Goal: Browse casually

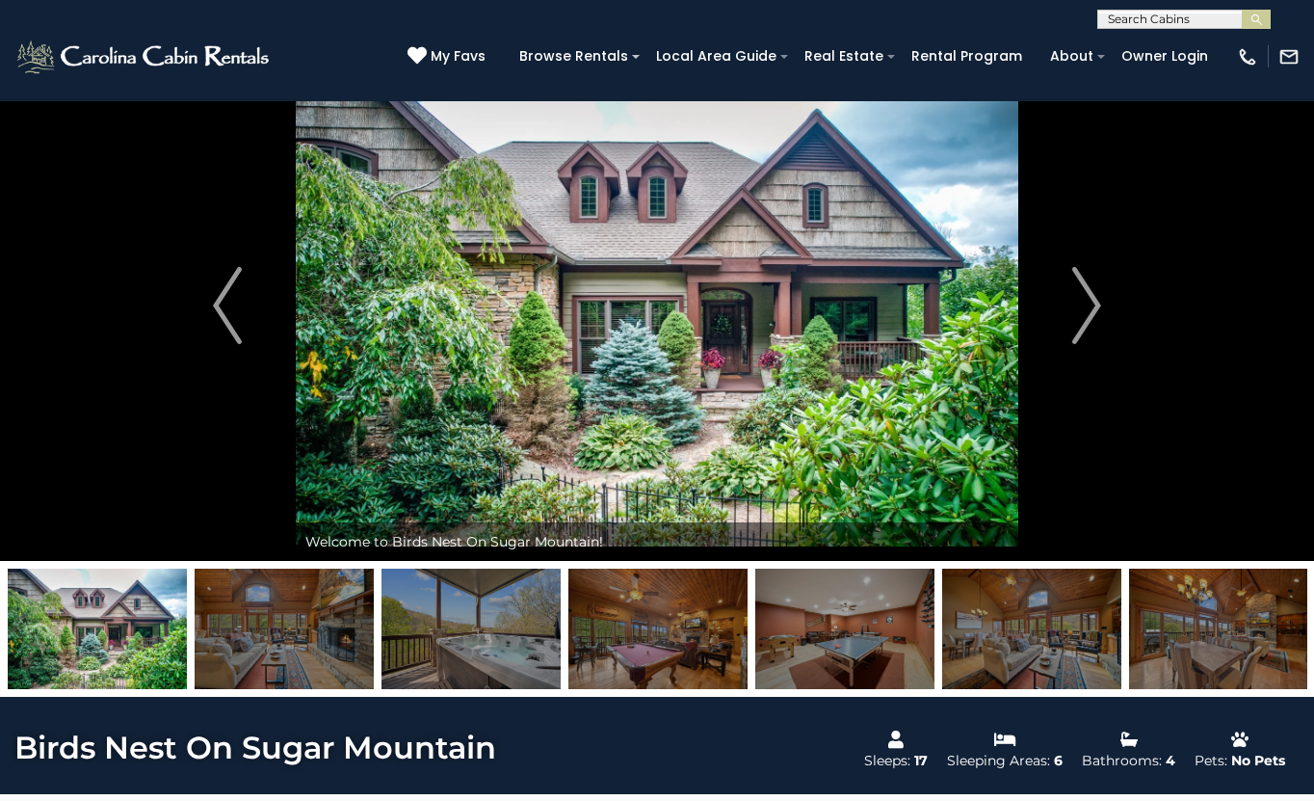
scroll to position [47, 0]
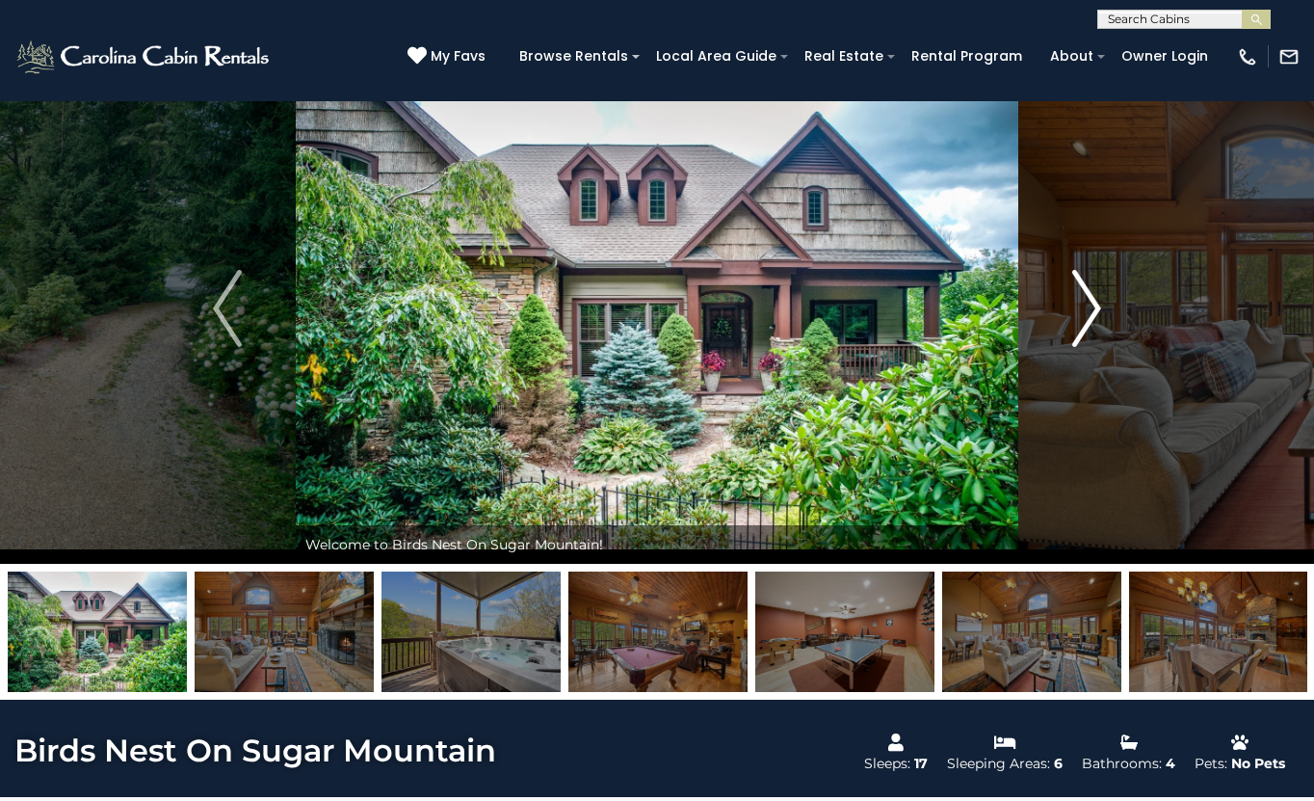
click at [1069, 302] on button "Next" at bounding box center [1087, 308] width 137 height 511
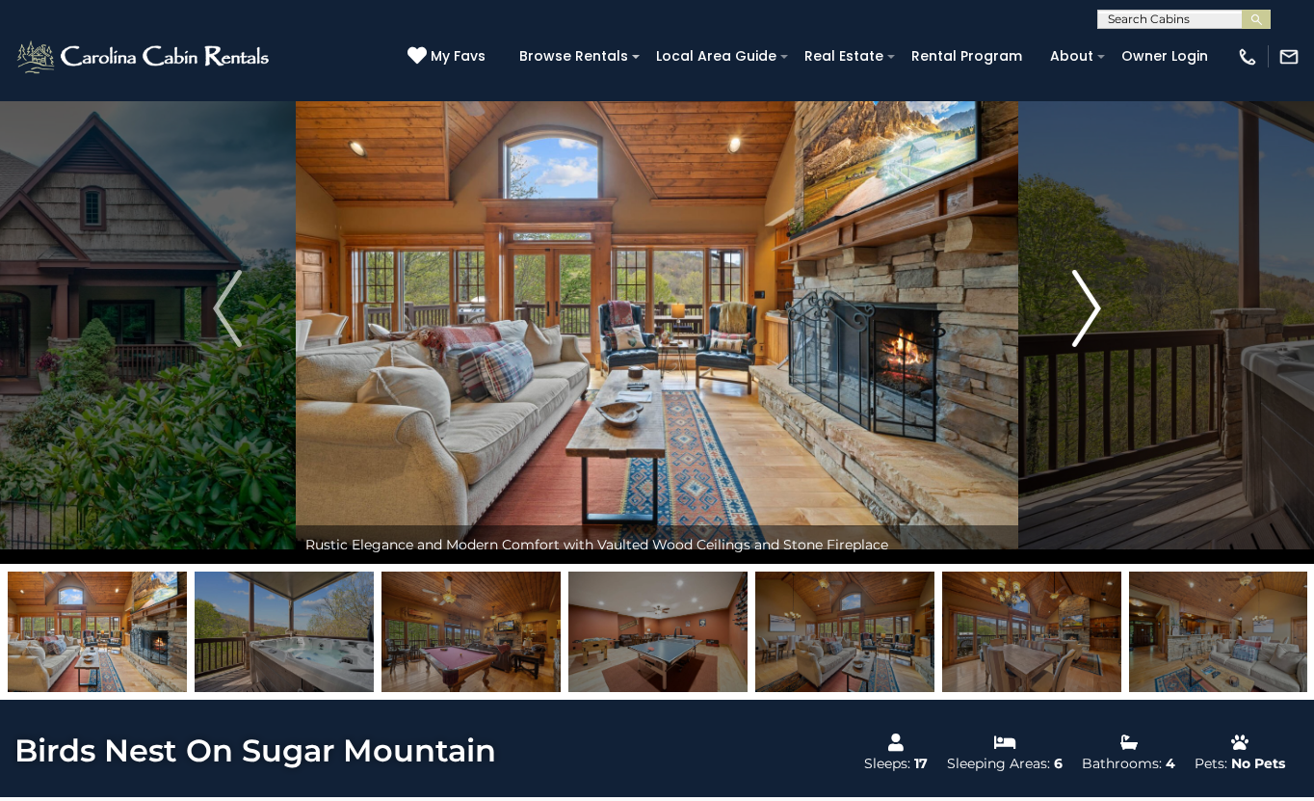
click at [1069, 302] on button "Next" at bounding box center [1087, 308] width 137 height 511
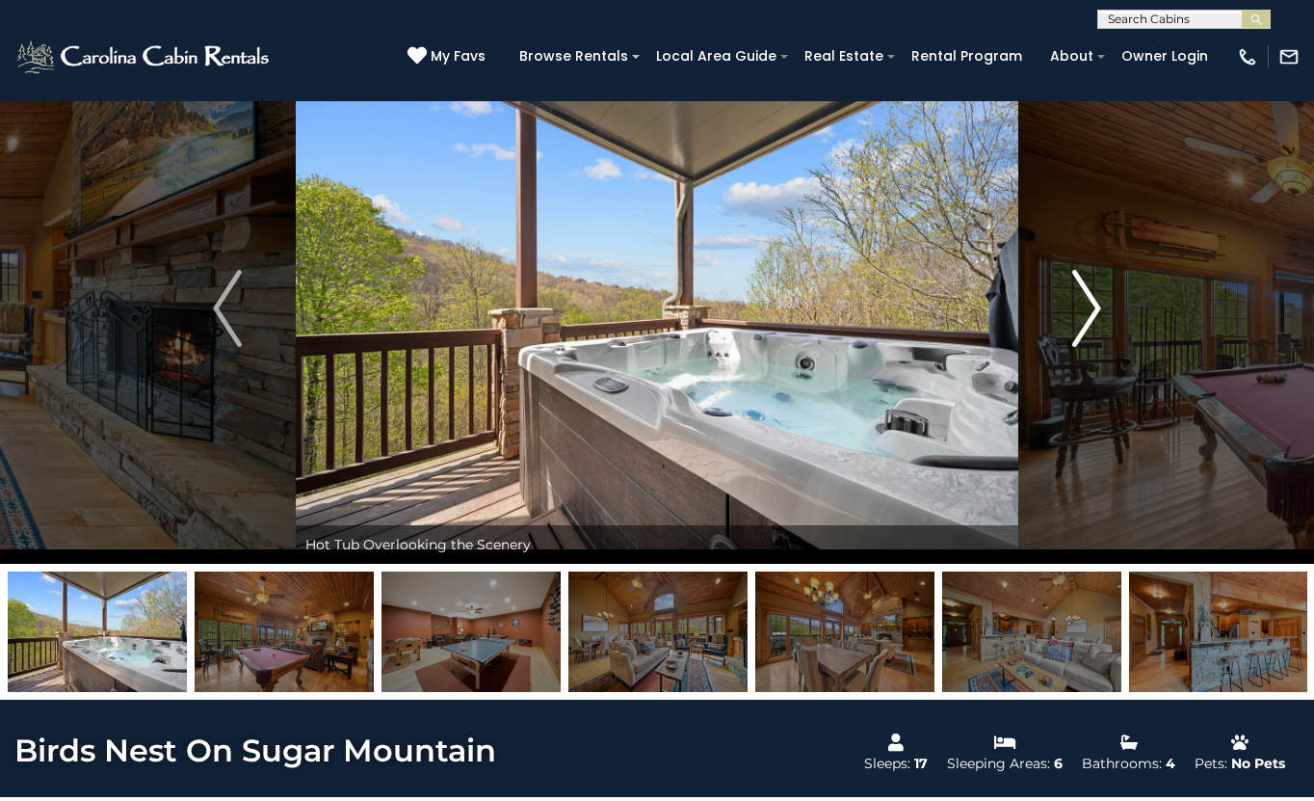
click at [1069, 302] on button "Next" at bounding box center [1087, 308] width 137 height 511
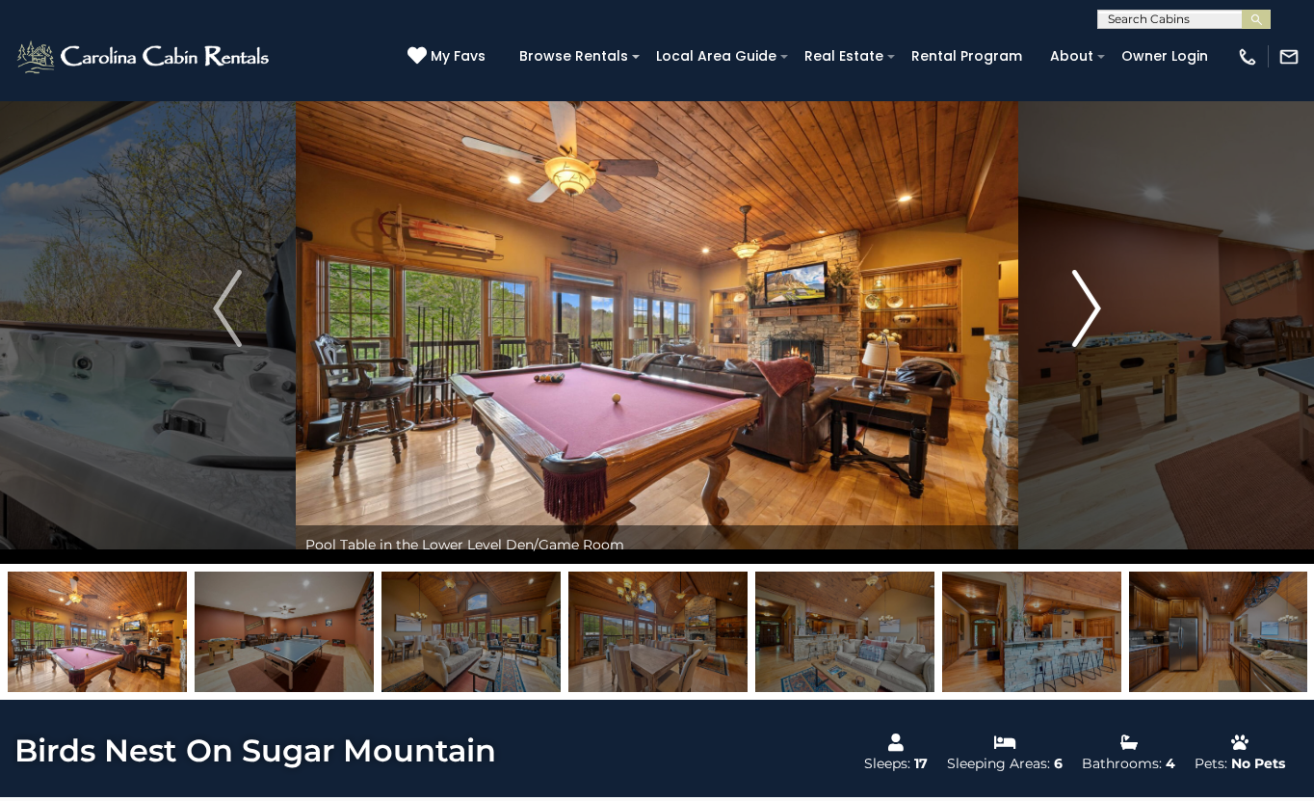
click at [1077, 303] on img "Next" at bounding box center [1086, 308] width 29 height 77
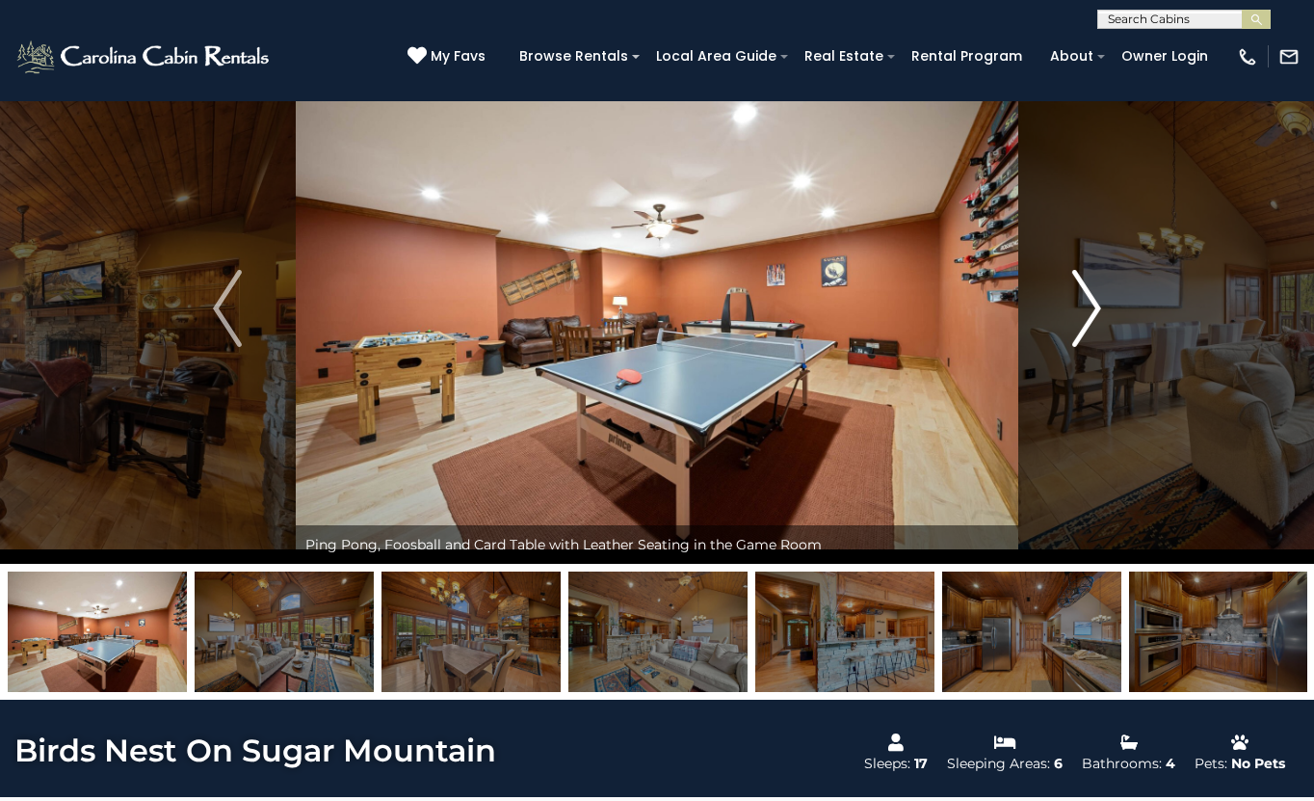
click at [1077, 303] on img "Next" at bounding box center [1086, 308] width 29 height 77
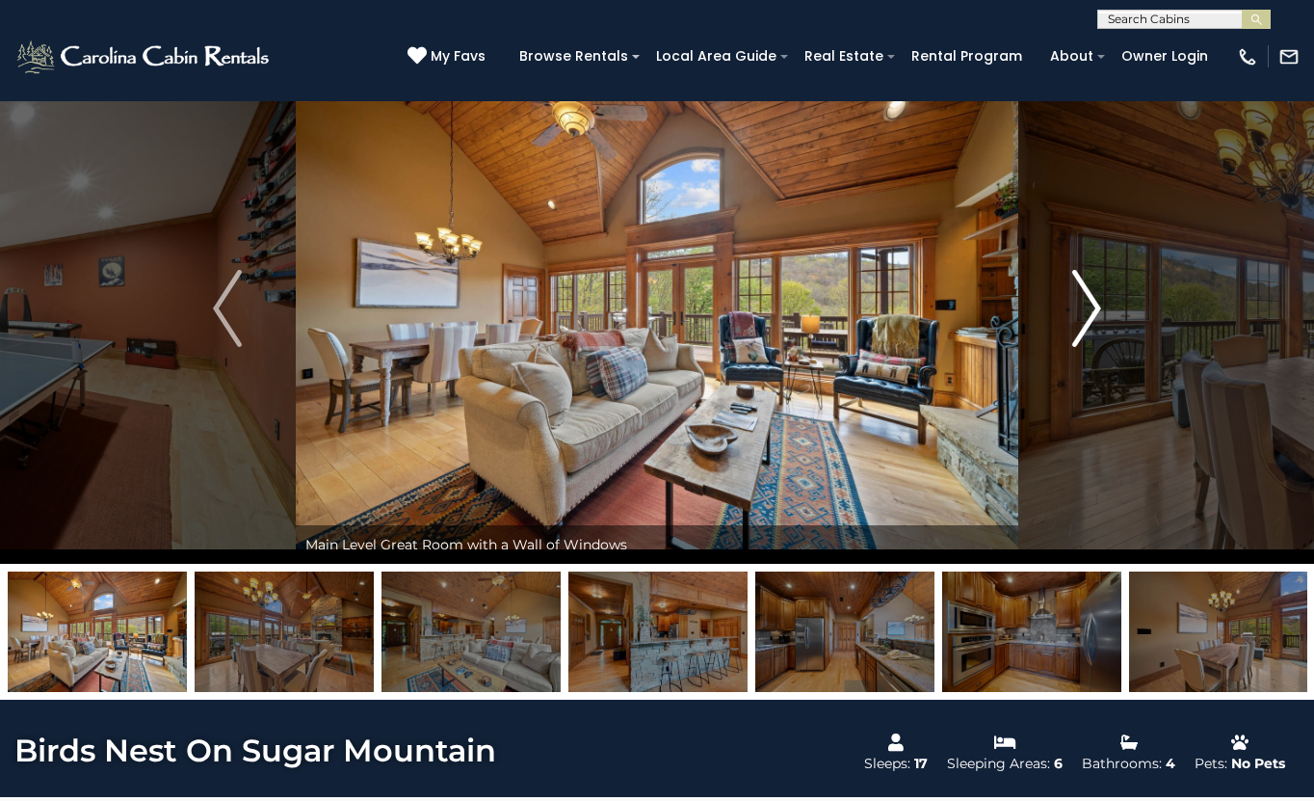
click at [1077, 303] on img "Next" at bounding box center [1086, 308] width 29 height 77
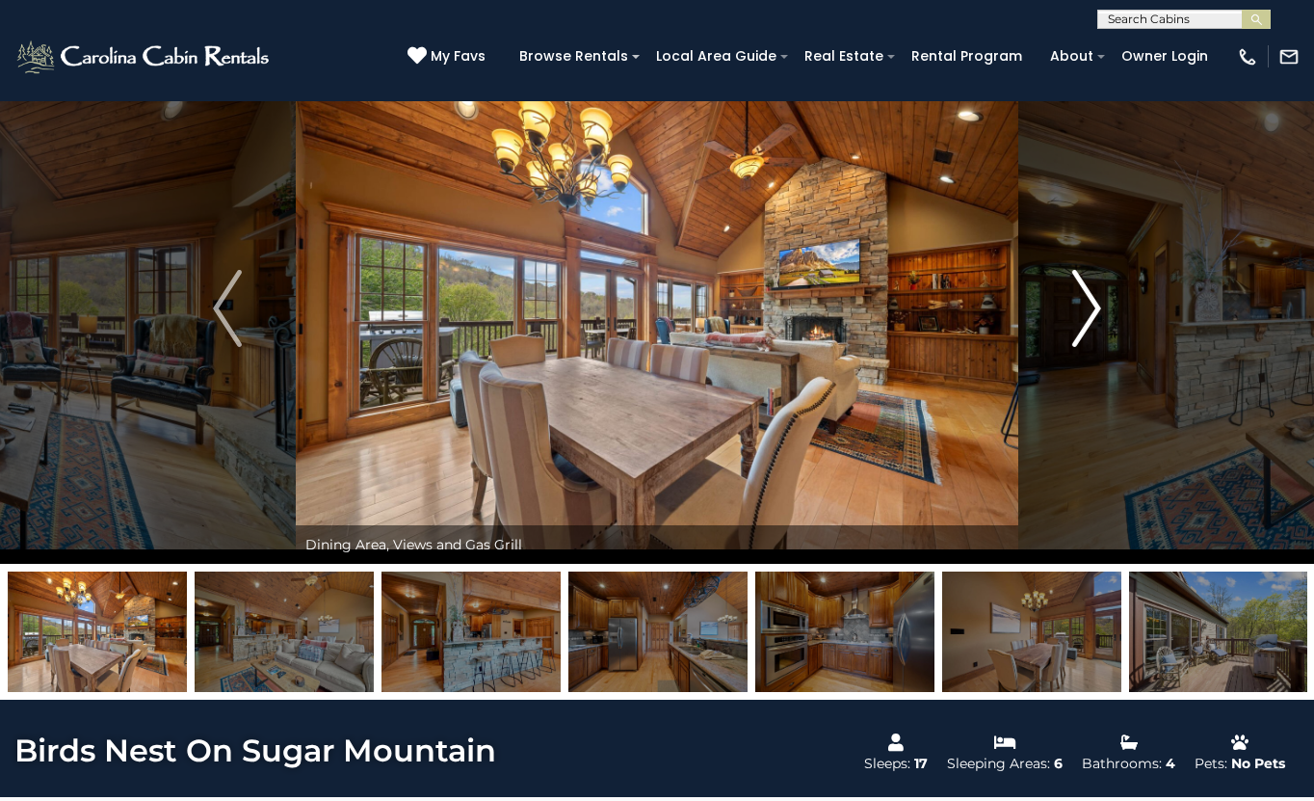
click at [1078, 303] on img "Next" at bounding box center [1086, 308] width 29 height 77
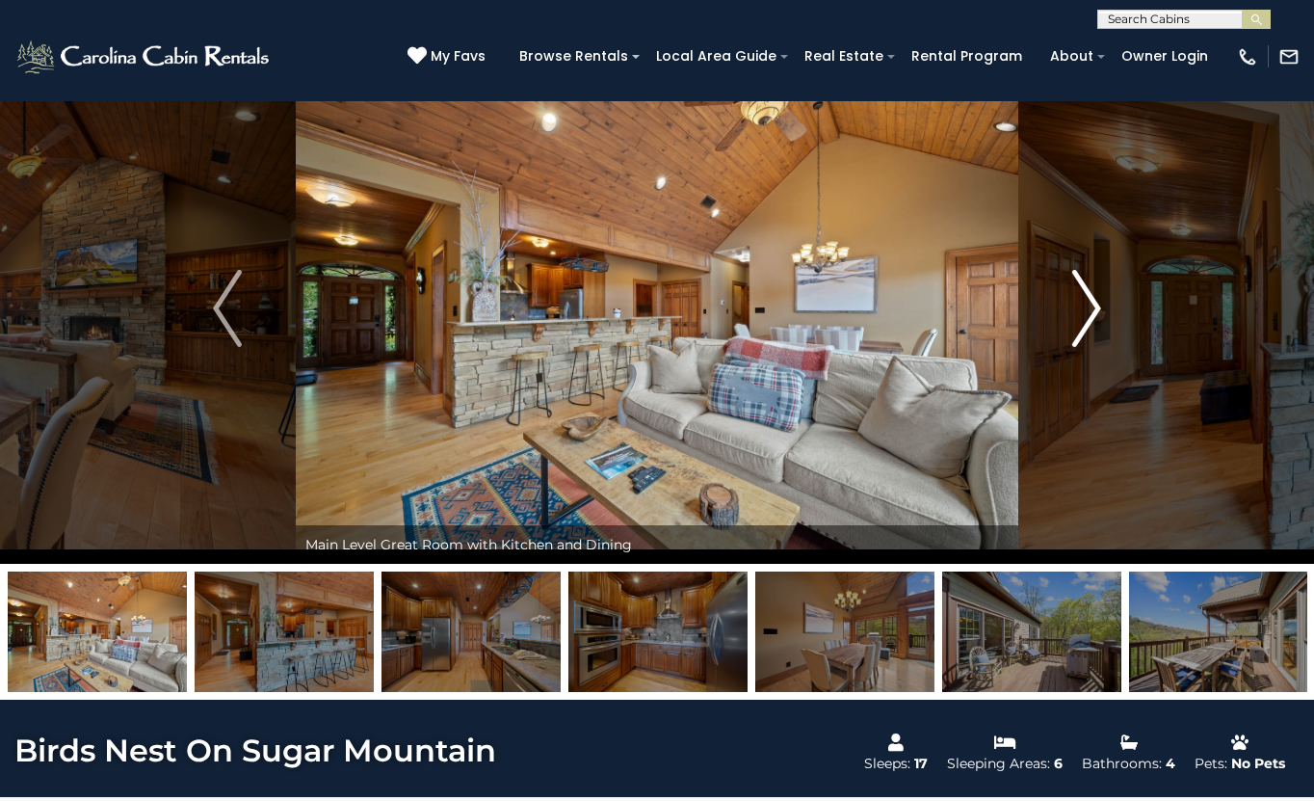
click at [1087, 307] on img "Next" at bounding box center [1086, 308] width 29 height 77
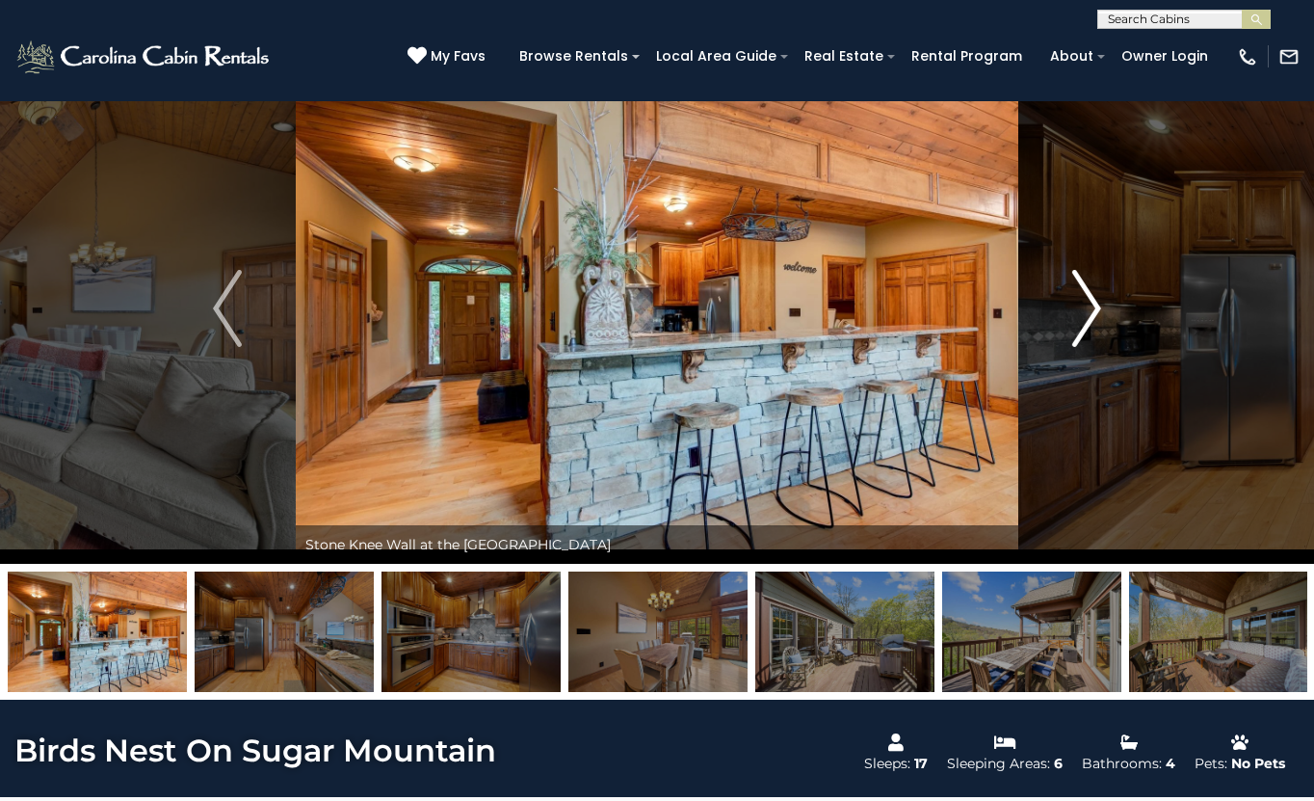
click at [1087, 307] on img "Next" at bounding box center [1086, 308] width 29 height 77
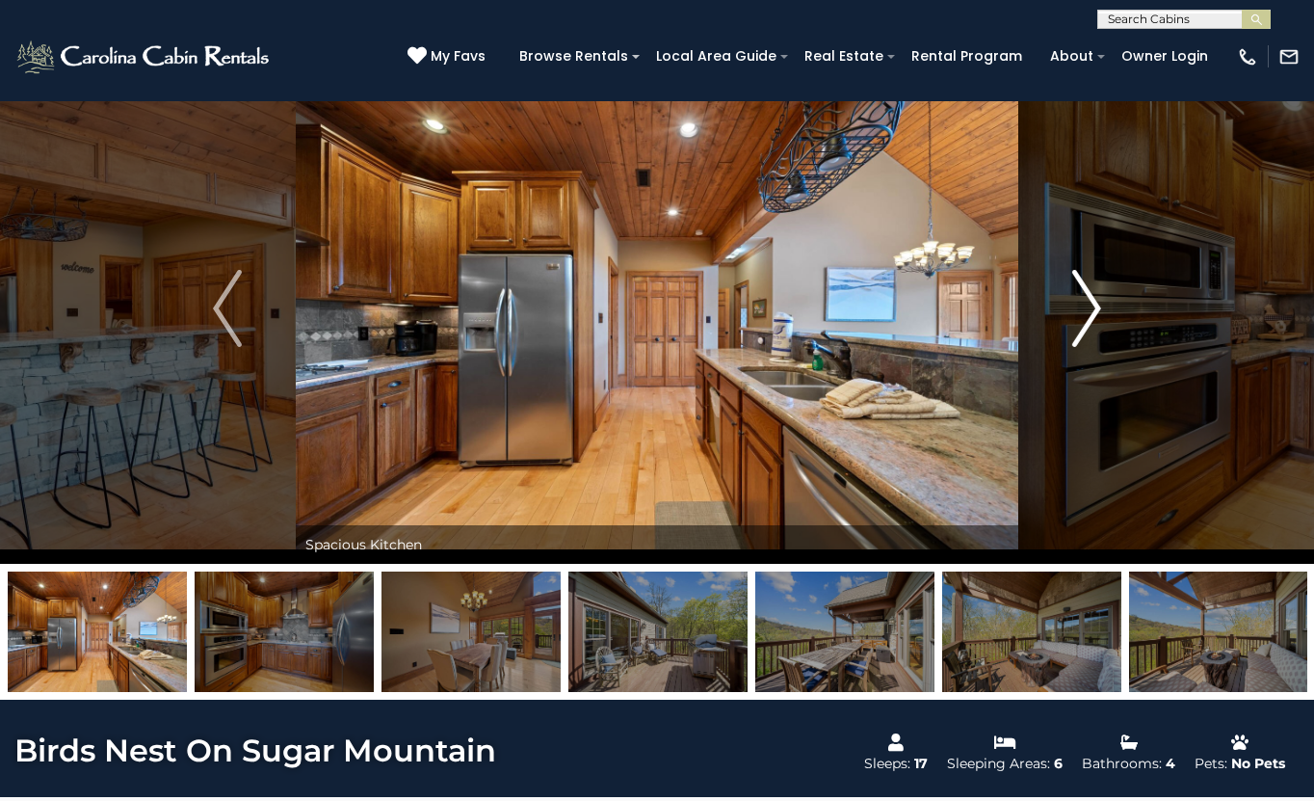
click at [1087, 307] on img "Next" at bounding box center [1086, 308] width 29 height 77
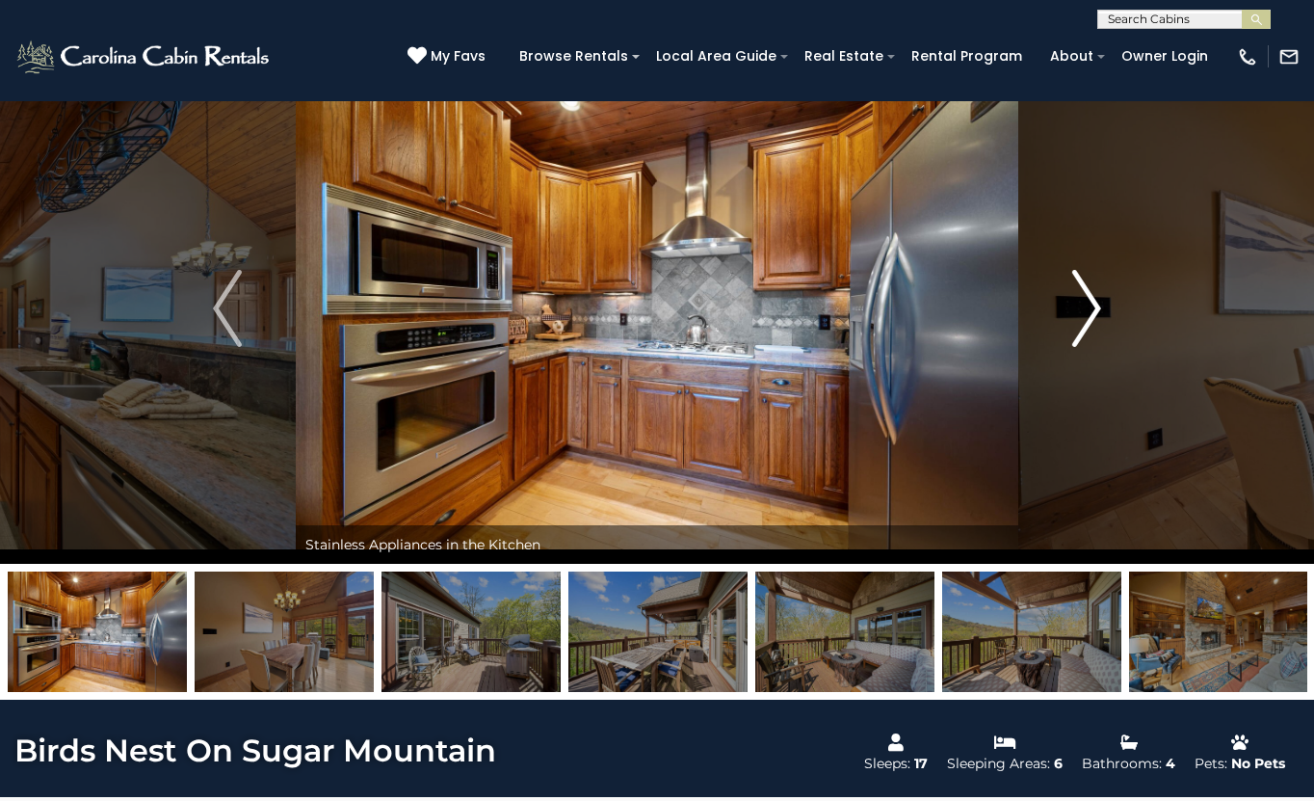
click at [1087, 307] on img "Next" at bounding box center [1086, 308] width 29 height 77
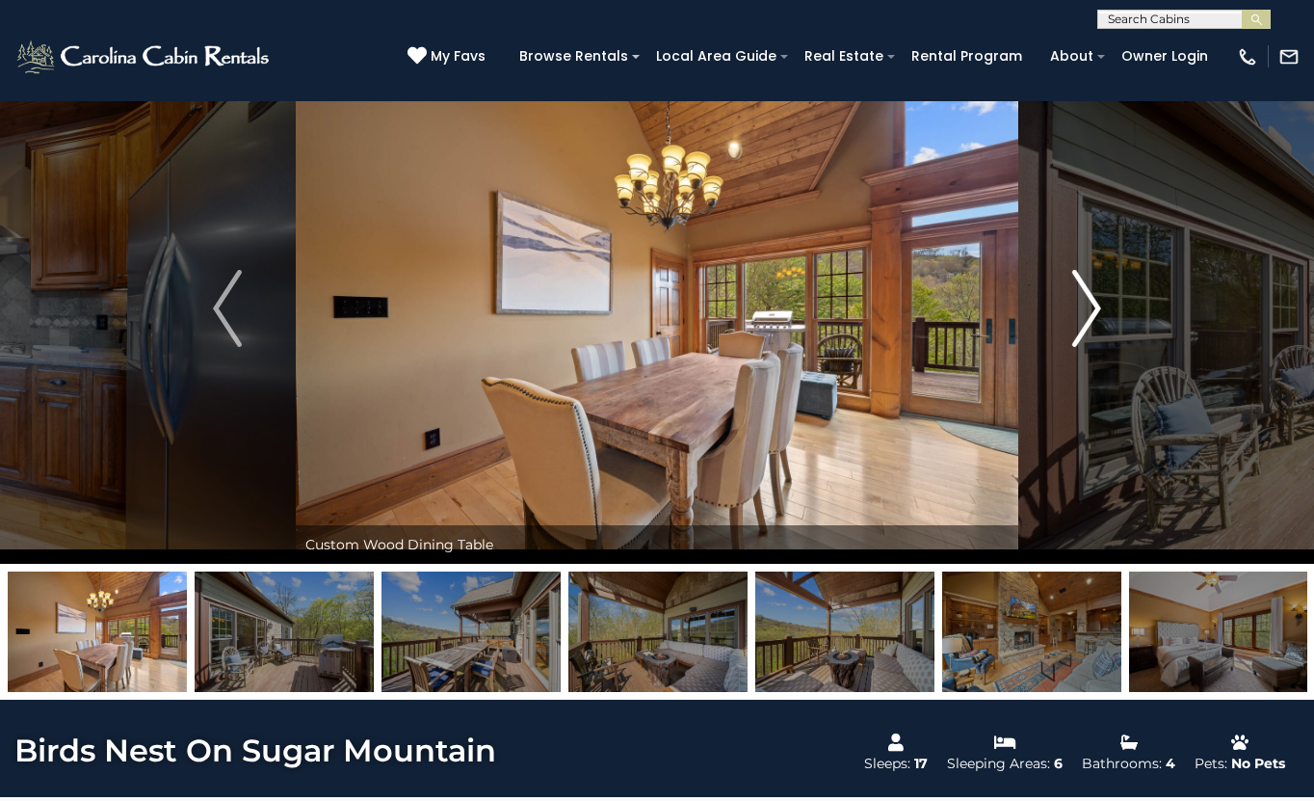
click at [1087, 307] on img "Next" at bounding box center [1086, 308] width 29 height 77
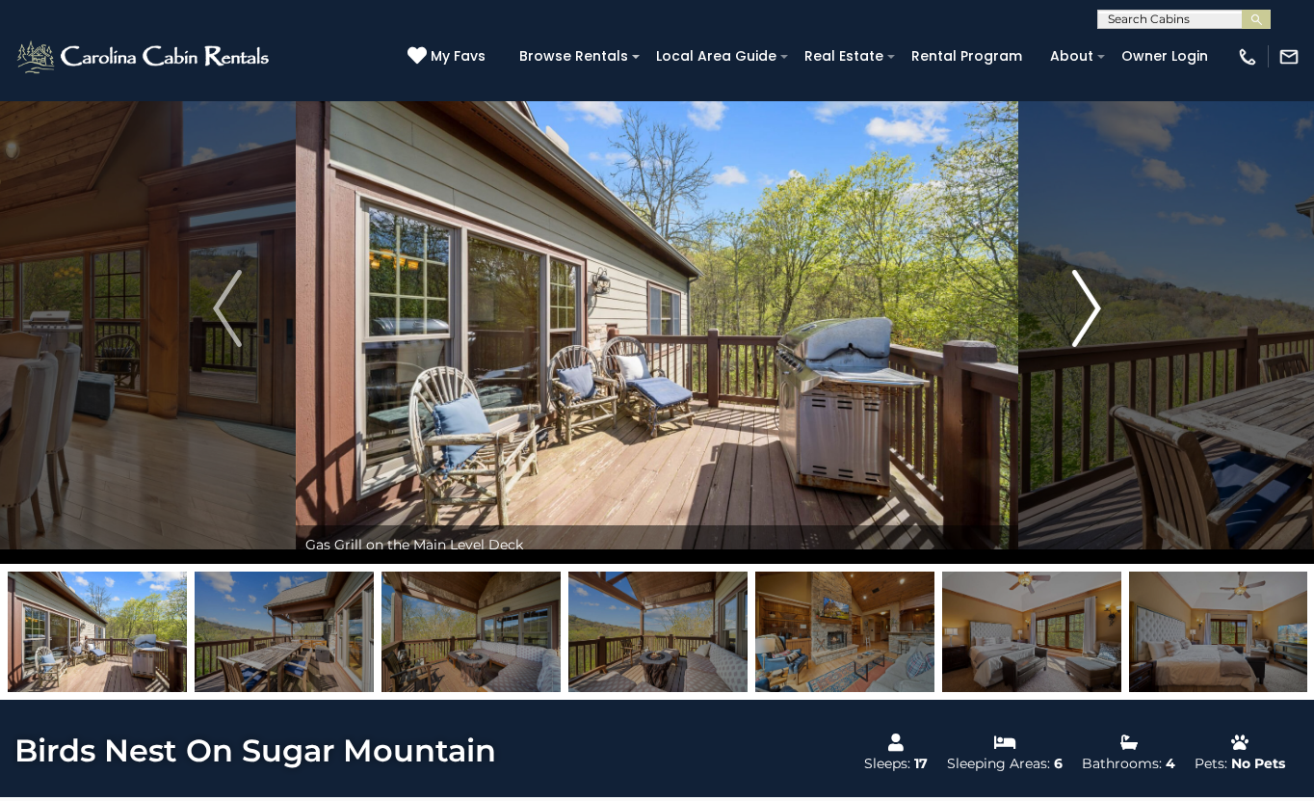
click at [1087, 307] on img "Next" at bounding box center [1086, 308] width 29 height 77
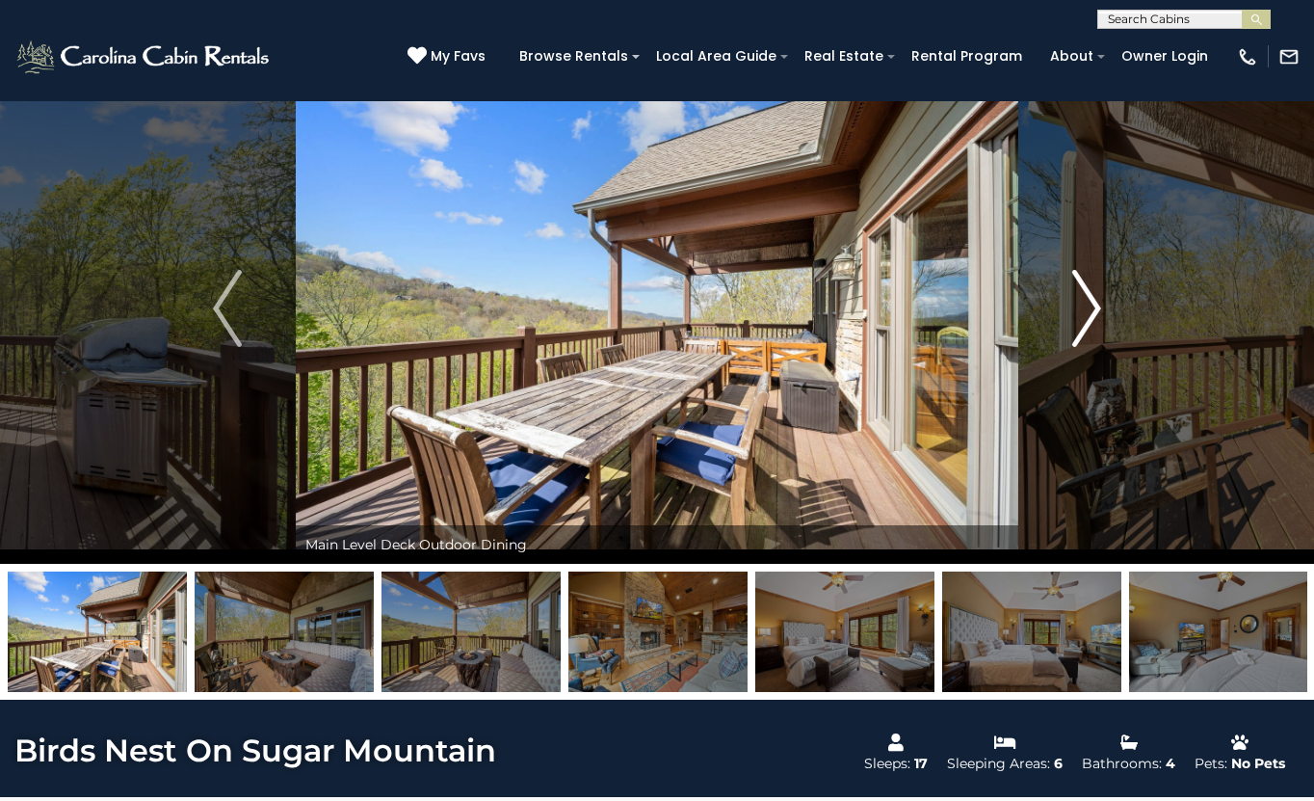
click at [1087, 307] on img "Next" at bounding box center [1086, 308] width 29 height 77
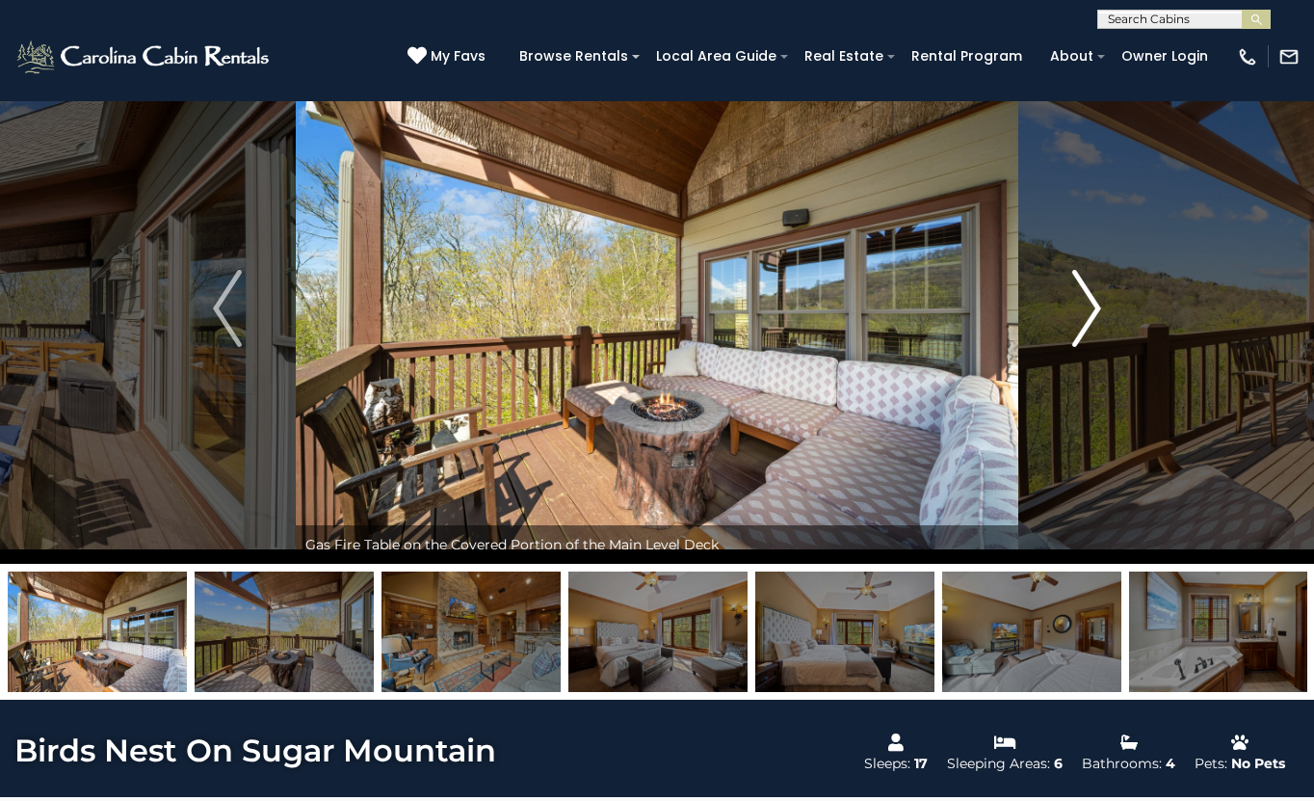
click at [1087, 307] on img "Next" at bounding box center [1086, 308] width 29 height 77
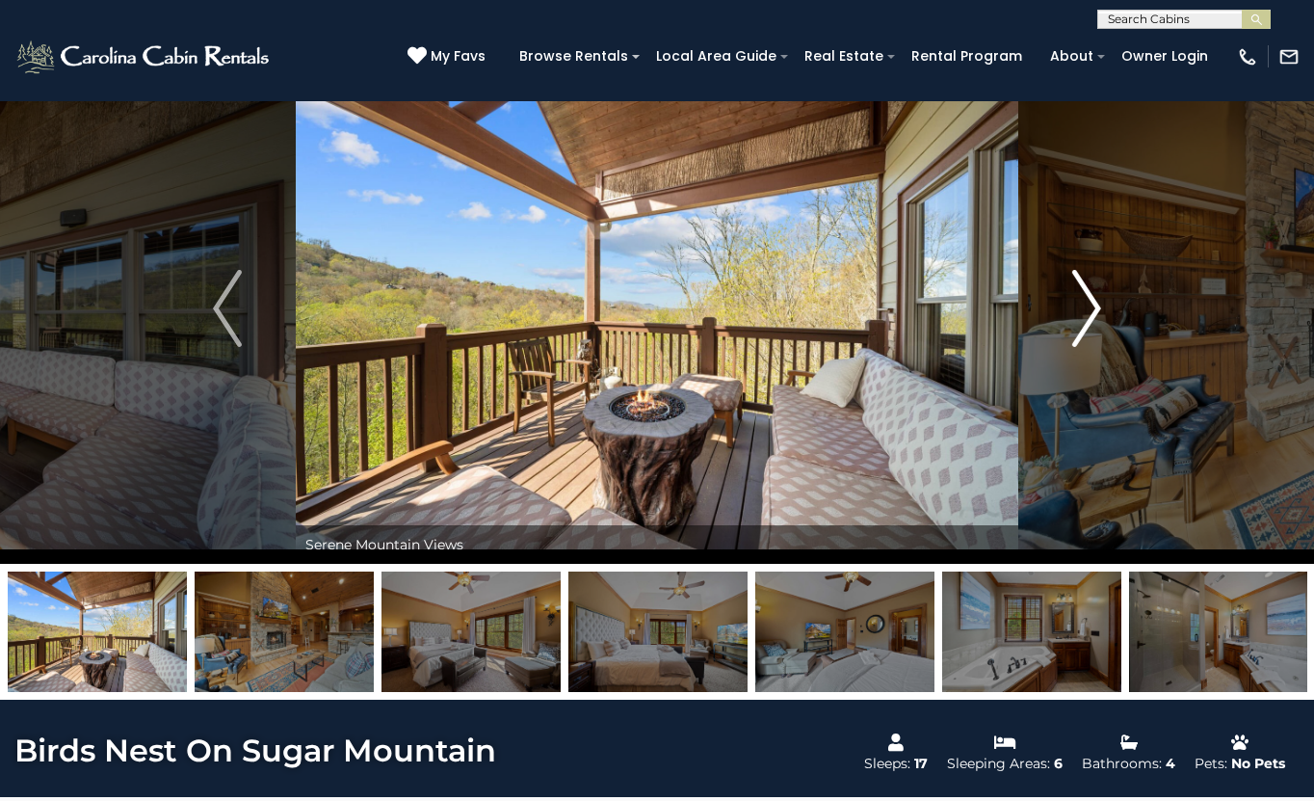
click at [1087, 307] on img "Next" at bounding box center [1086, 308] width 29 height 77
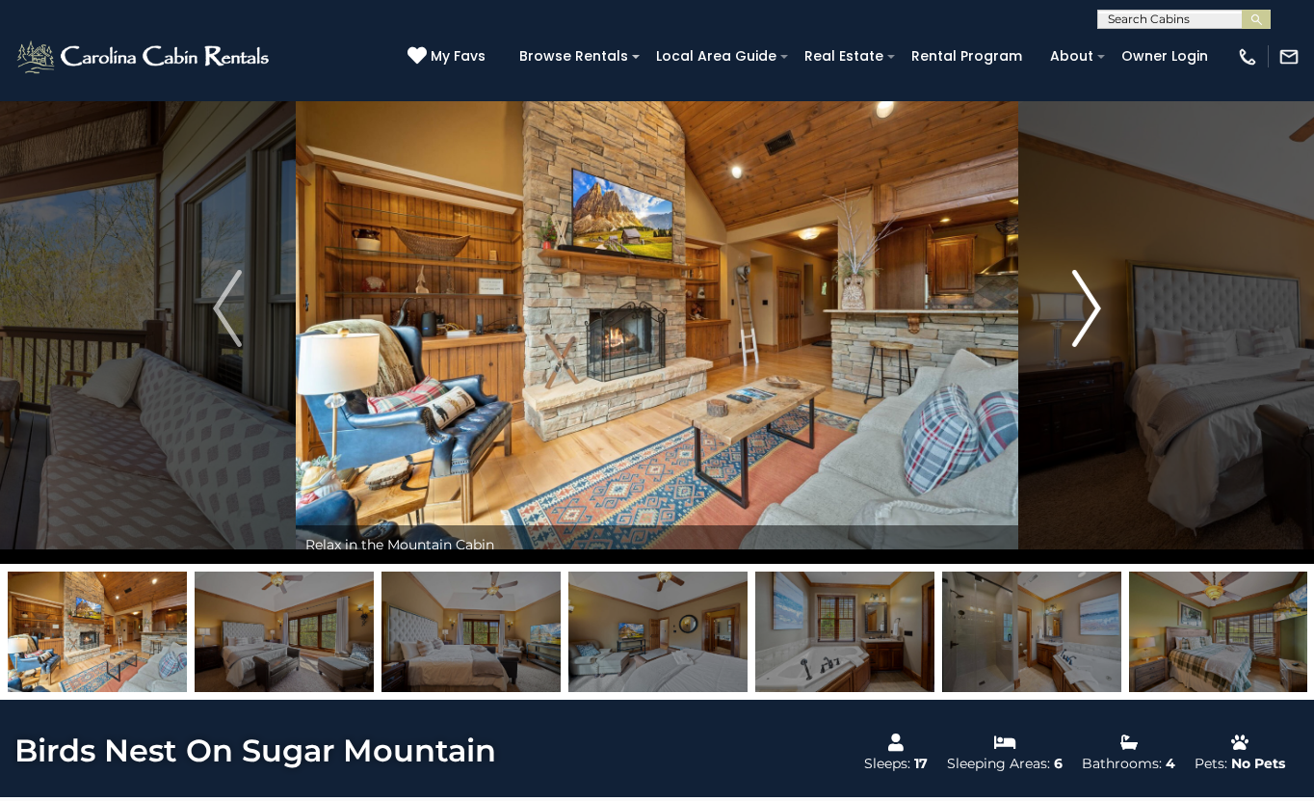
click at [1087, 307] on img "Next" at bounding box center [1086, 308] width 29 height 77
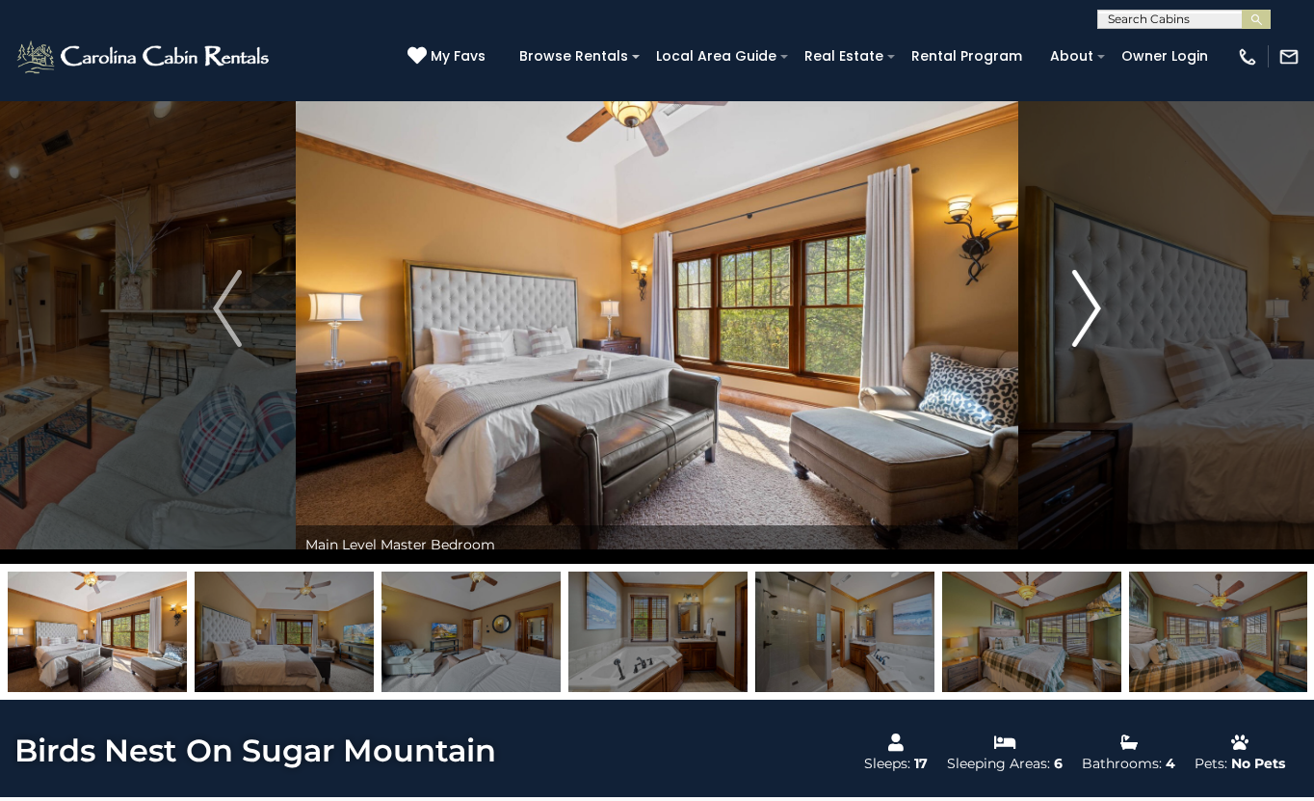
click at [1087, 307] on img "Next" at bounding box center [1086, 308] width 29 height 77
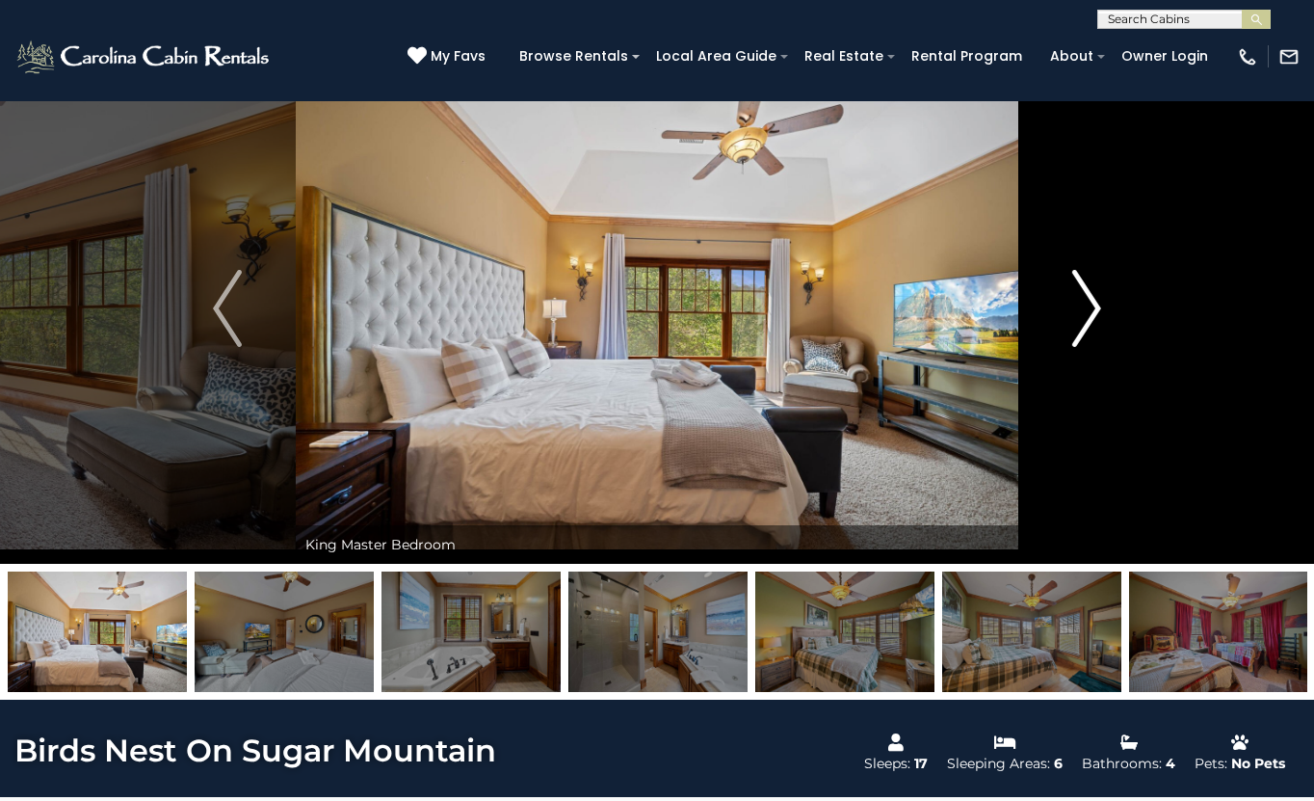
click at [1087, 307] on img "Next" at bounding box center [1086, 308] width 29 height 77
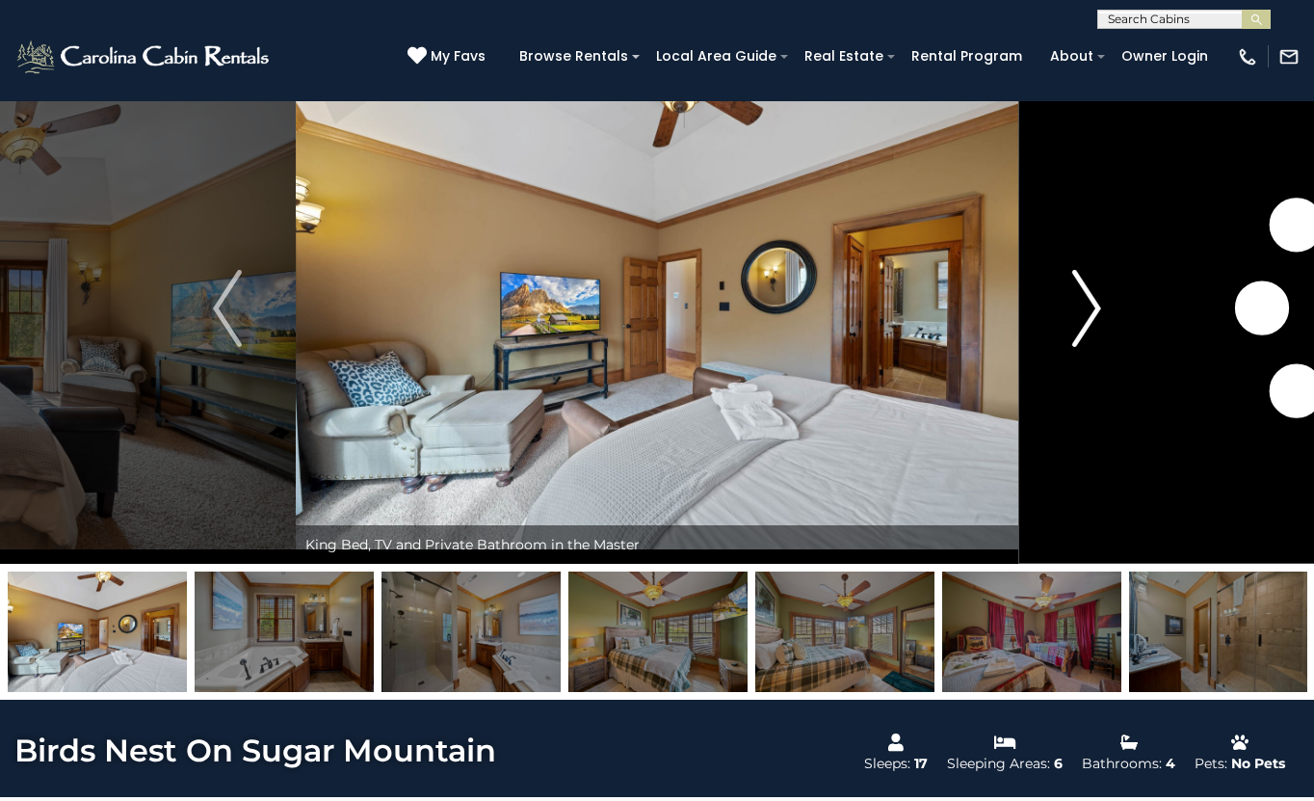
click at [1087, 307] on img "Next" at bounding box center [1086, 308] width 29 height 77
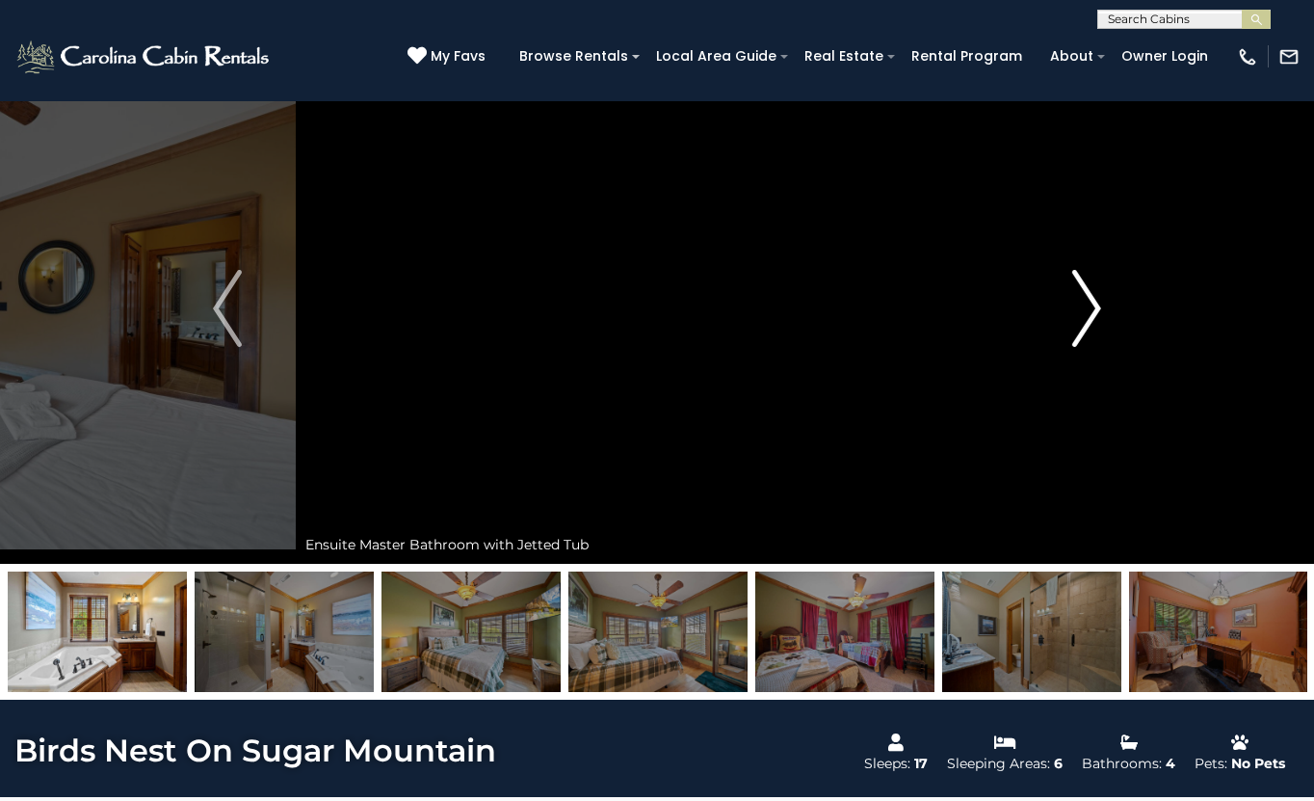
click at [1087, 307] on img "Next" at bounding box center [1086, 308] width 29 height 77
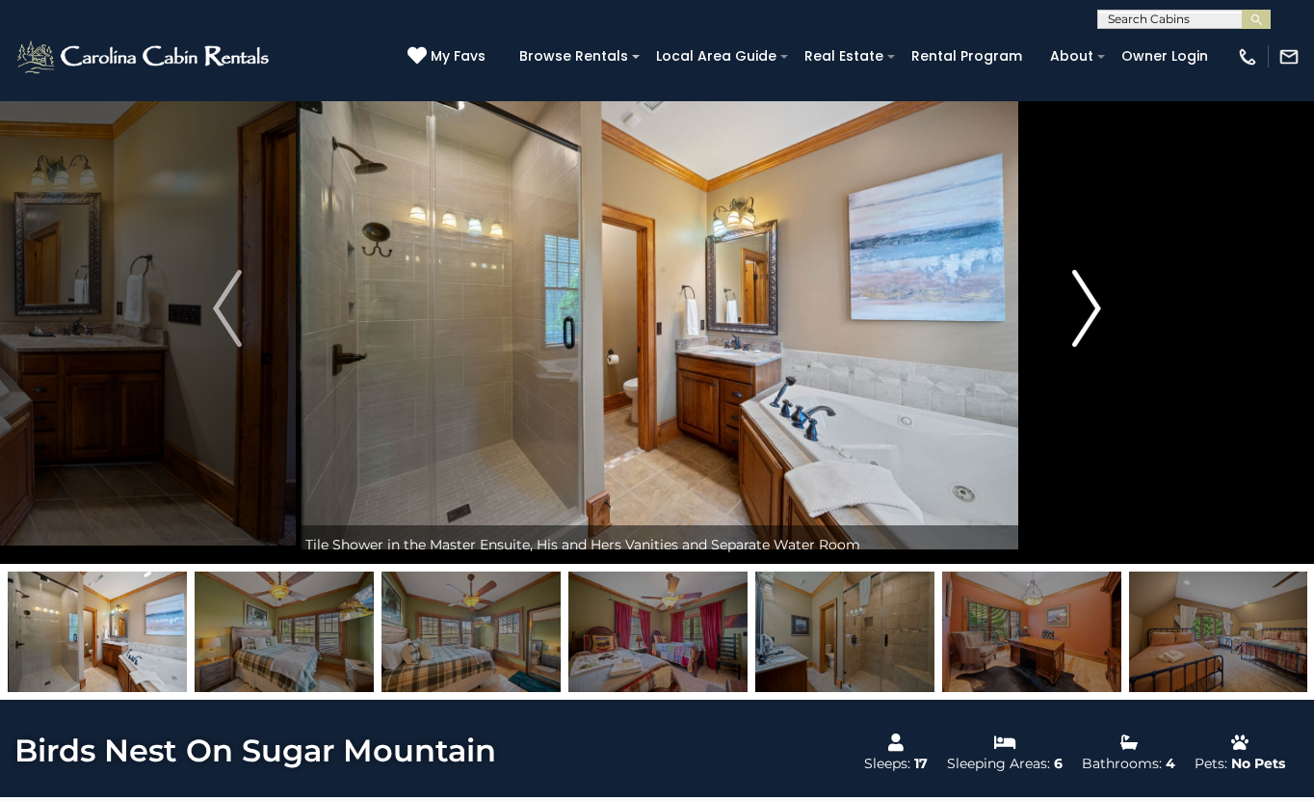
click at [1087, 307] on img "Next" at bounding box center [1086, 308] width 29 height 77
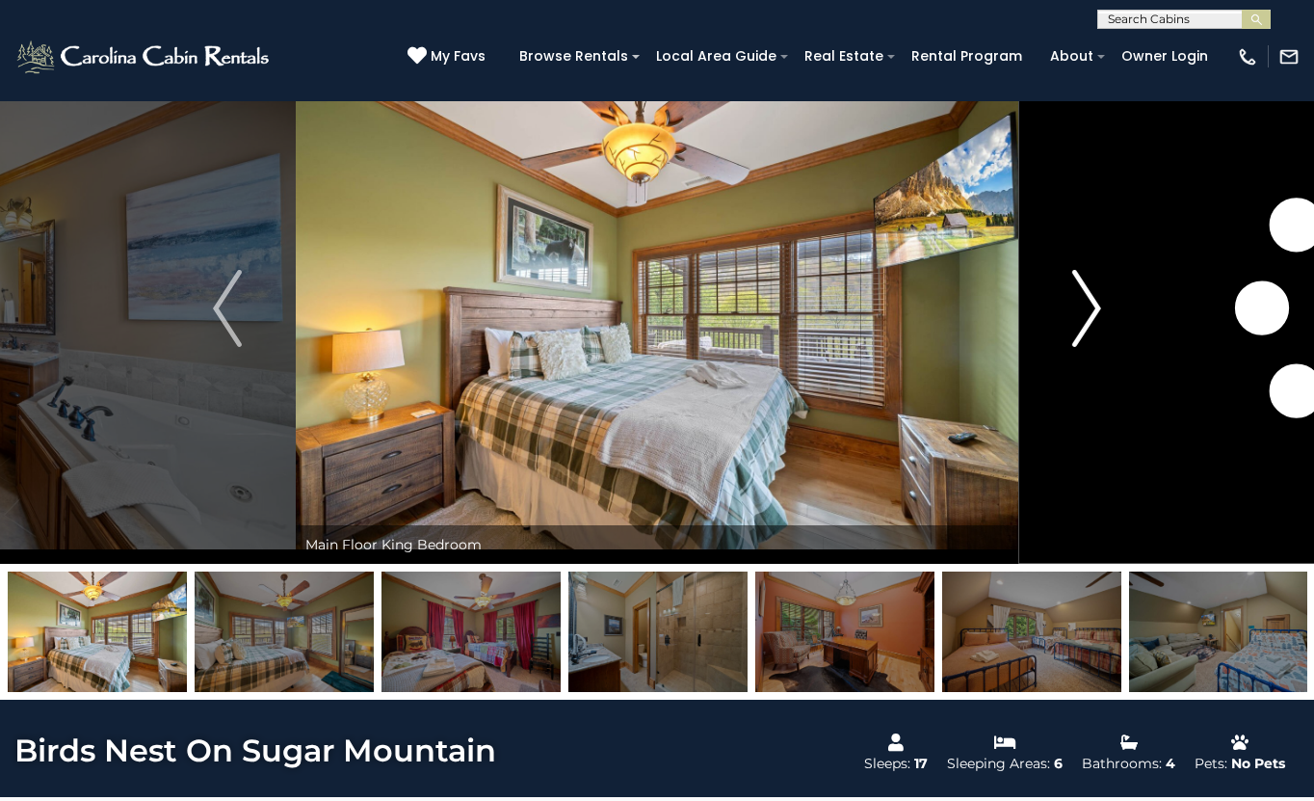
click at [1087, 307] on img "Next" at bounding box center [1086, 308] width 29 height 77
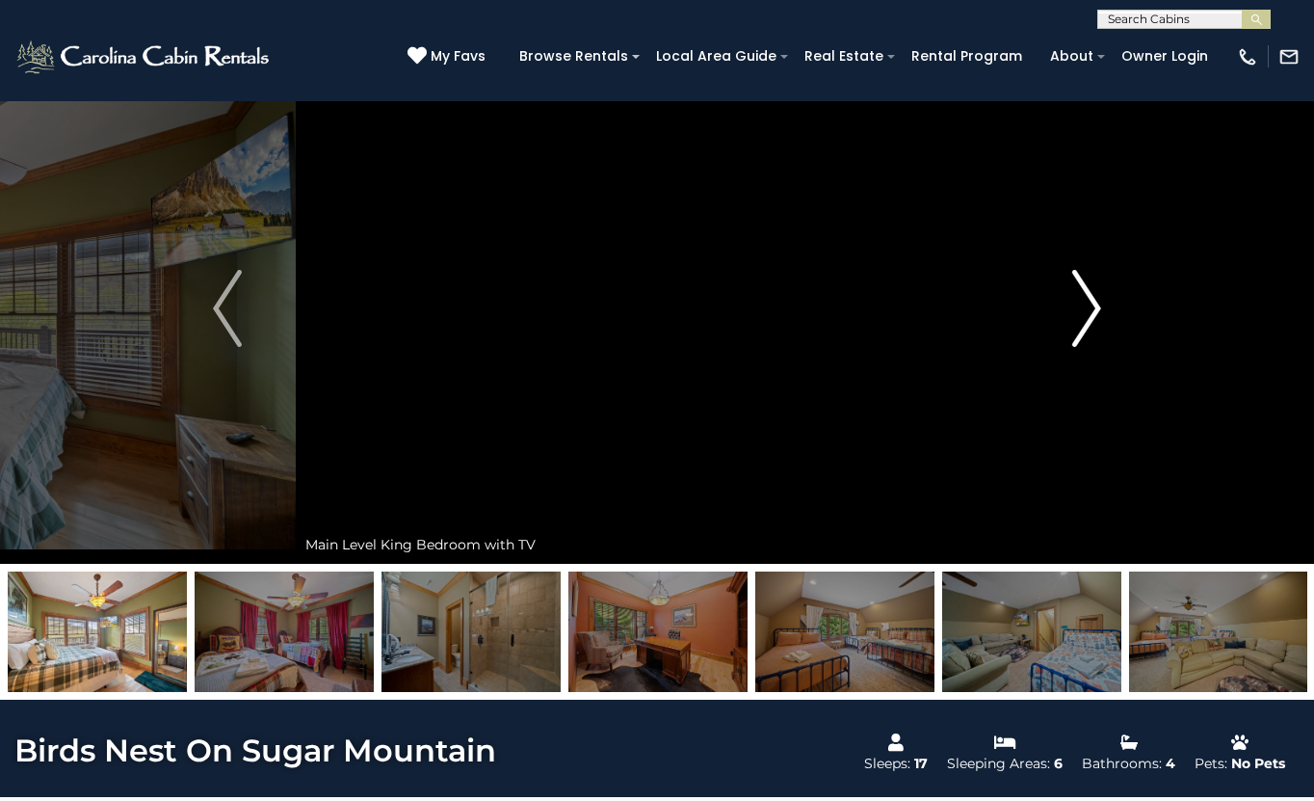
click at [1087, 307] on img "Next" at bounding box center [1086, 308] width 29 height 77
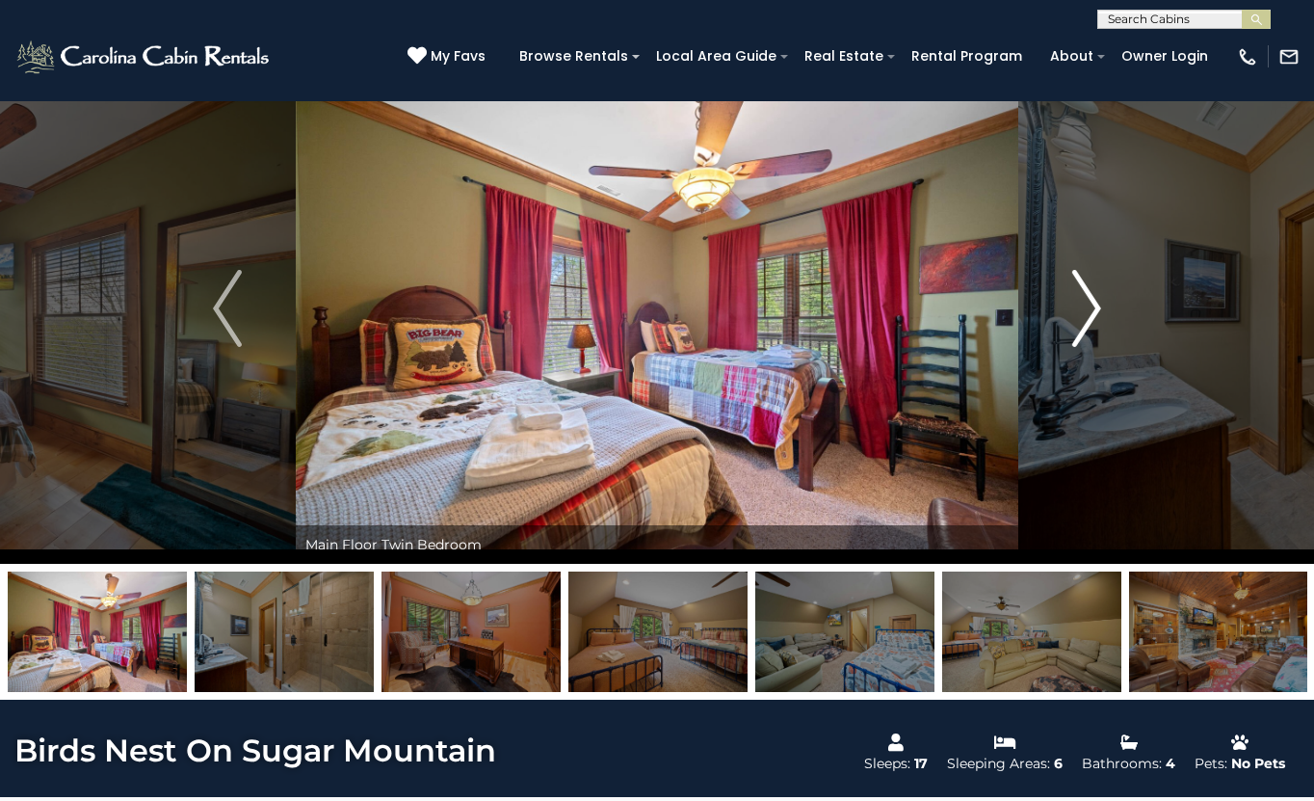
click at [1087, 309] on img "Next" at bounding box center [1086, 308] width 29 height 77
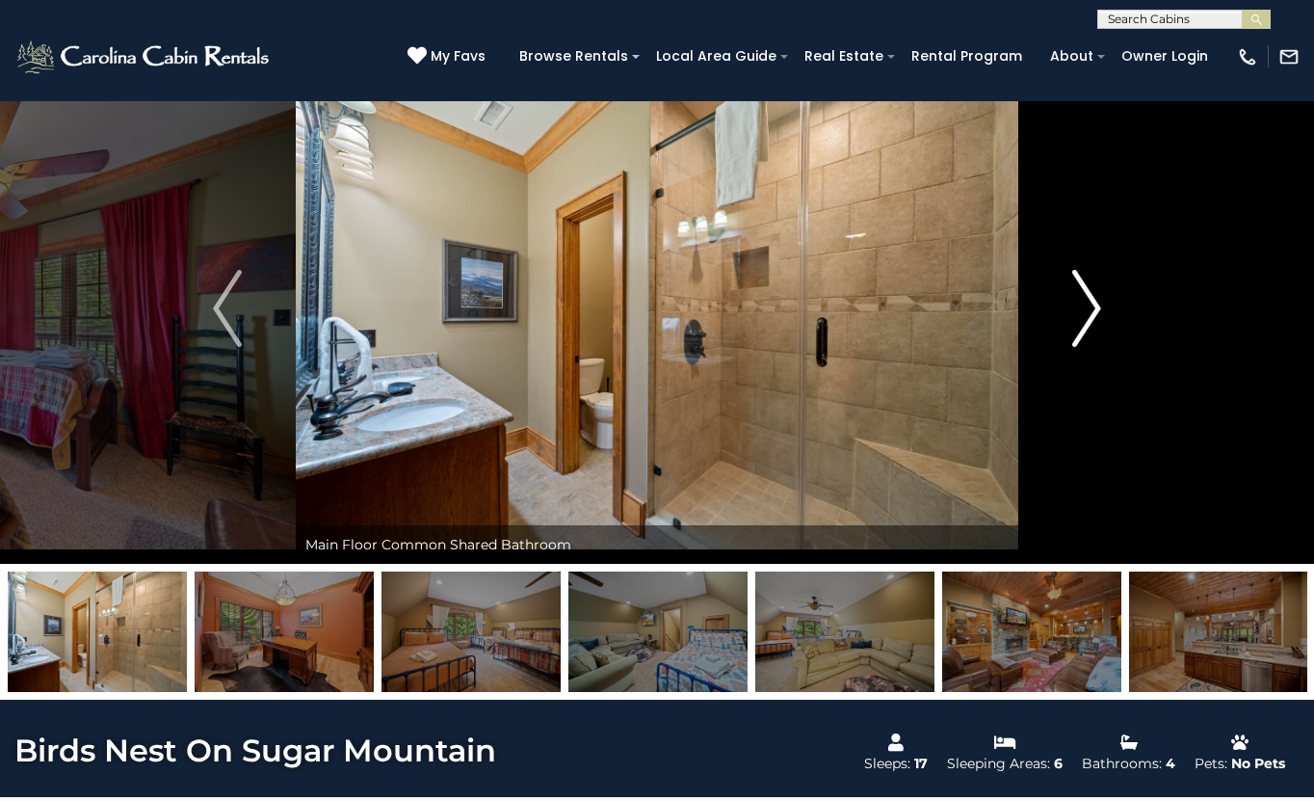
click at [1087, 309] on img "Next" at bounding box center [1086, 308] width 29 height 77
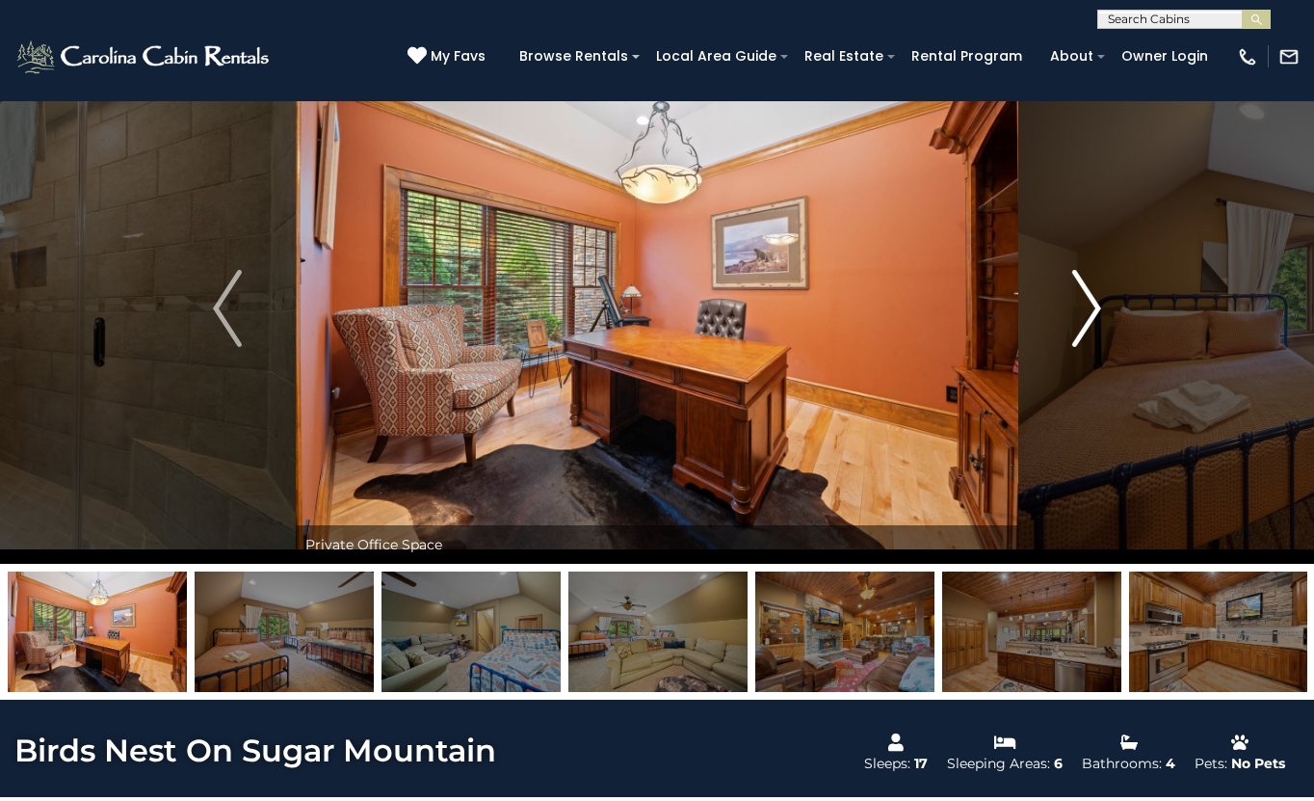
click at [1087, 309] on img "Next" at bounding box center [1086, 308] width 29 height 77
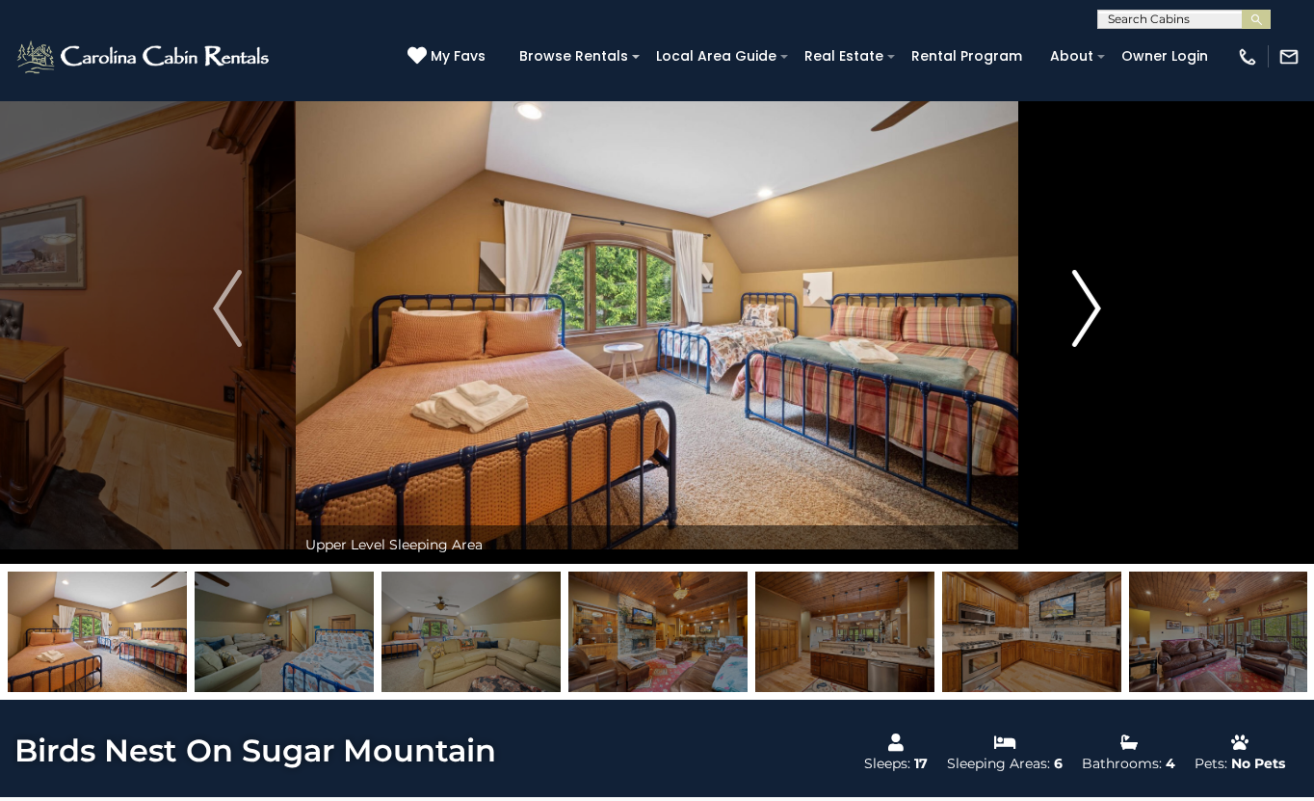
click at [1087, 309] on img "Next" at bounding box center [1086, 308] width 29 height 77
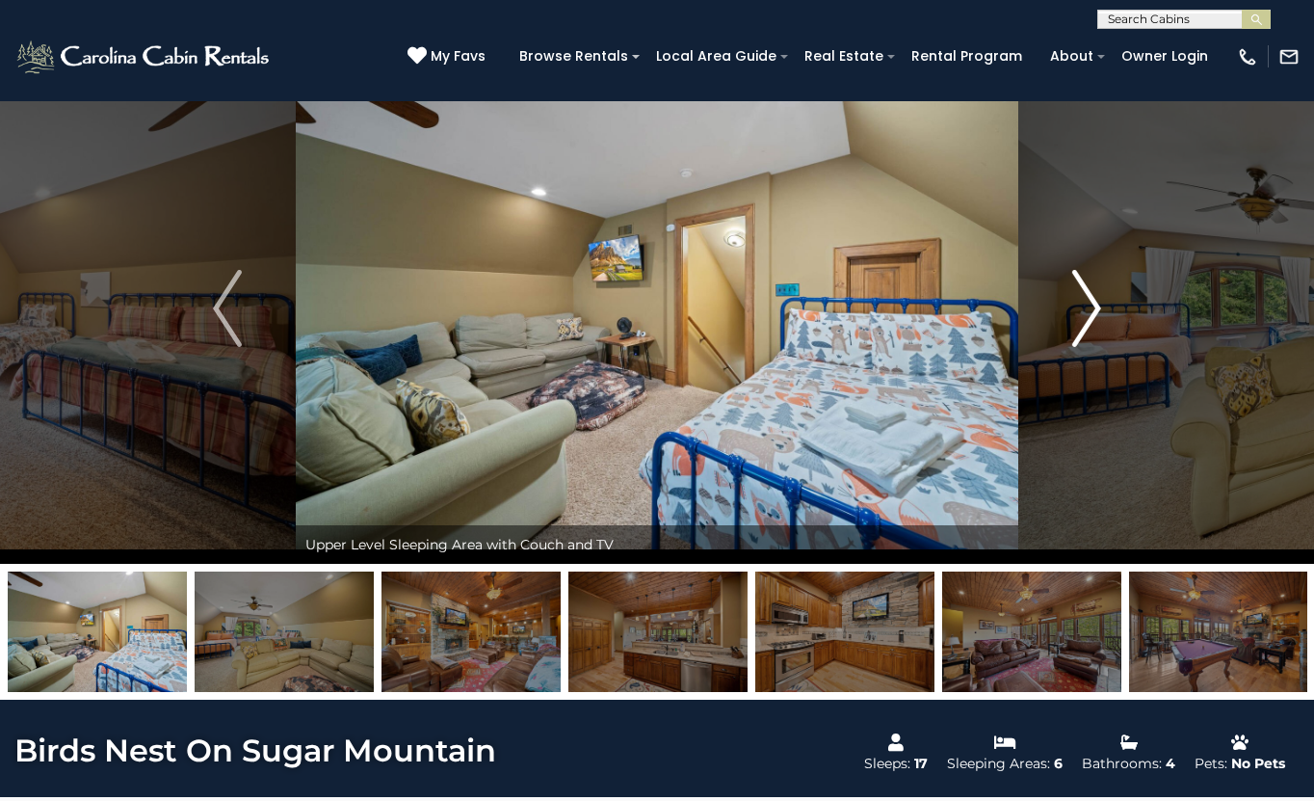
click at [1087, 309] on img "Next" at bounding box center [1086, 308] width 29 height 77
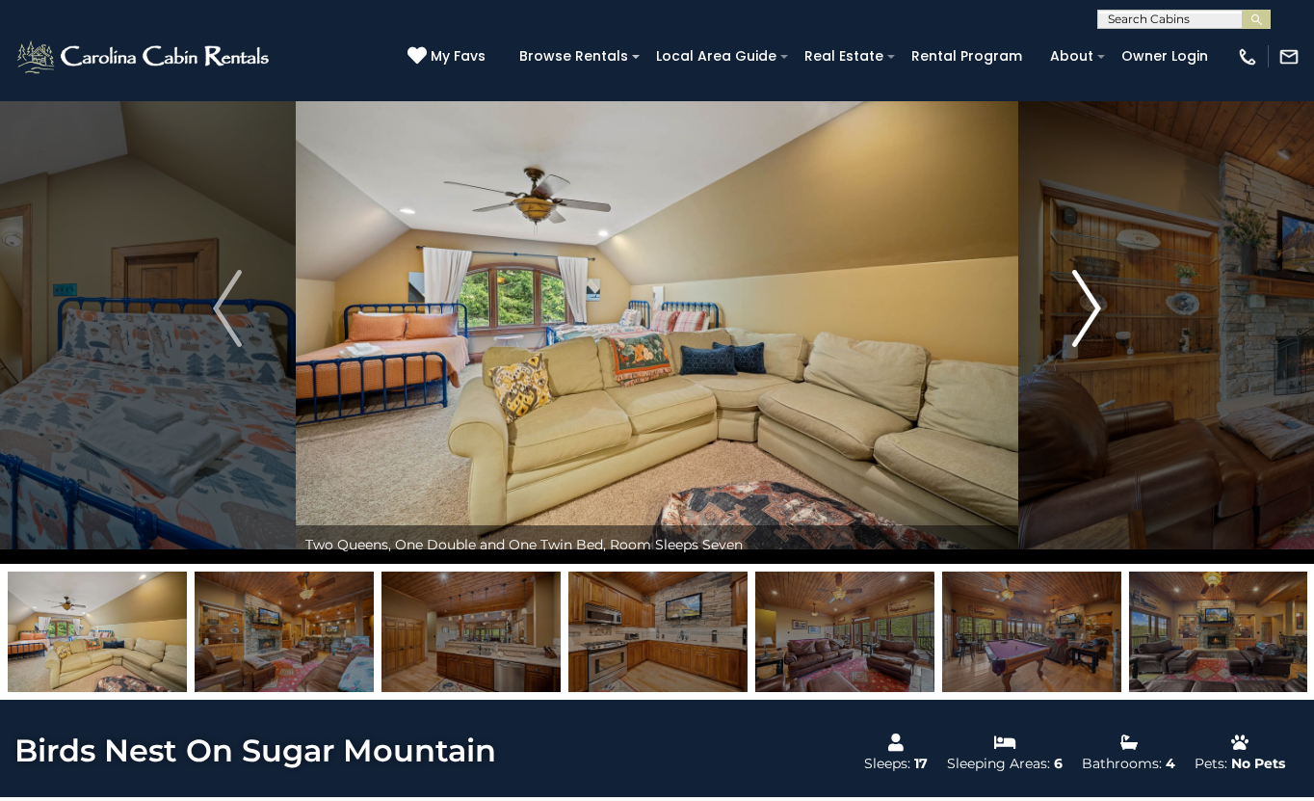
click at [1087, 309] on img "Next" at bounding box center [1086, 308] width 29 height 77
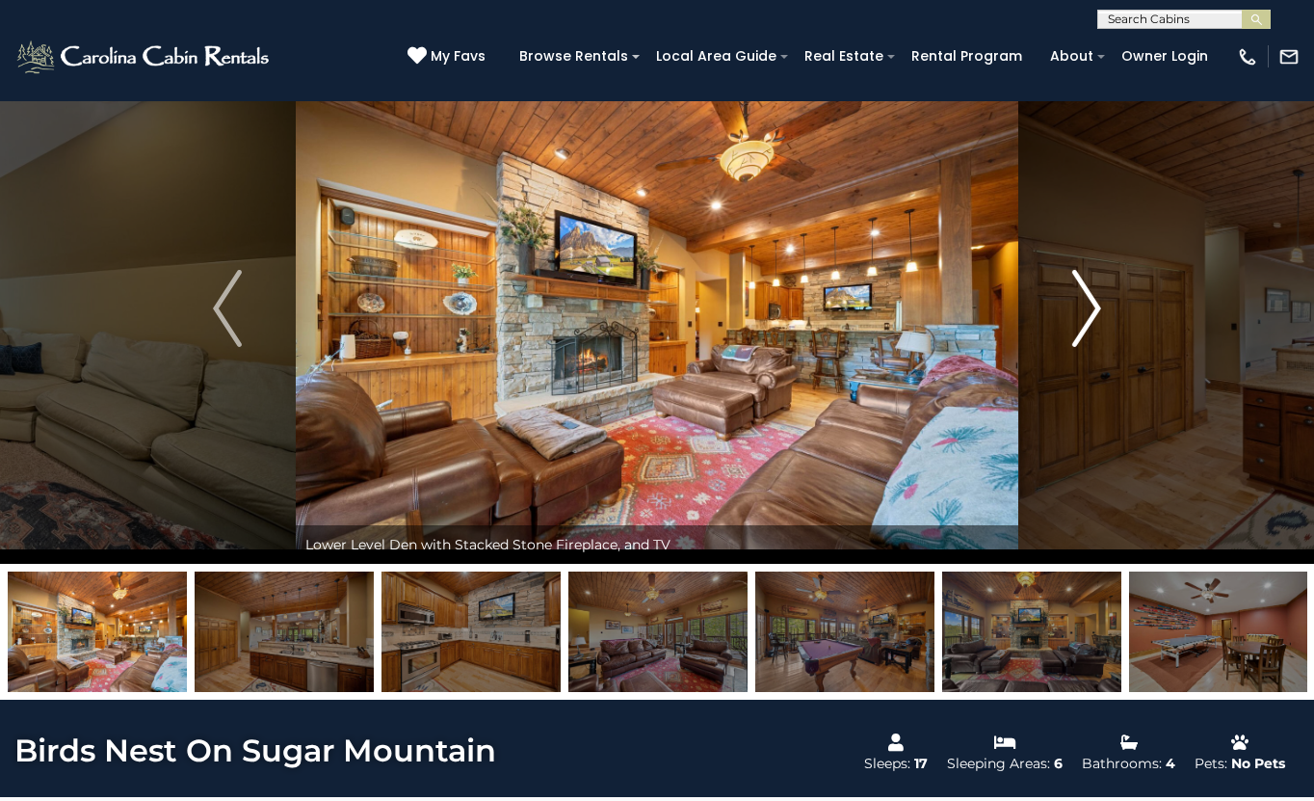
click at [1087, 309] on img "Next" at bounding box center [1086, 308] width 29 height 77
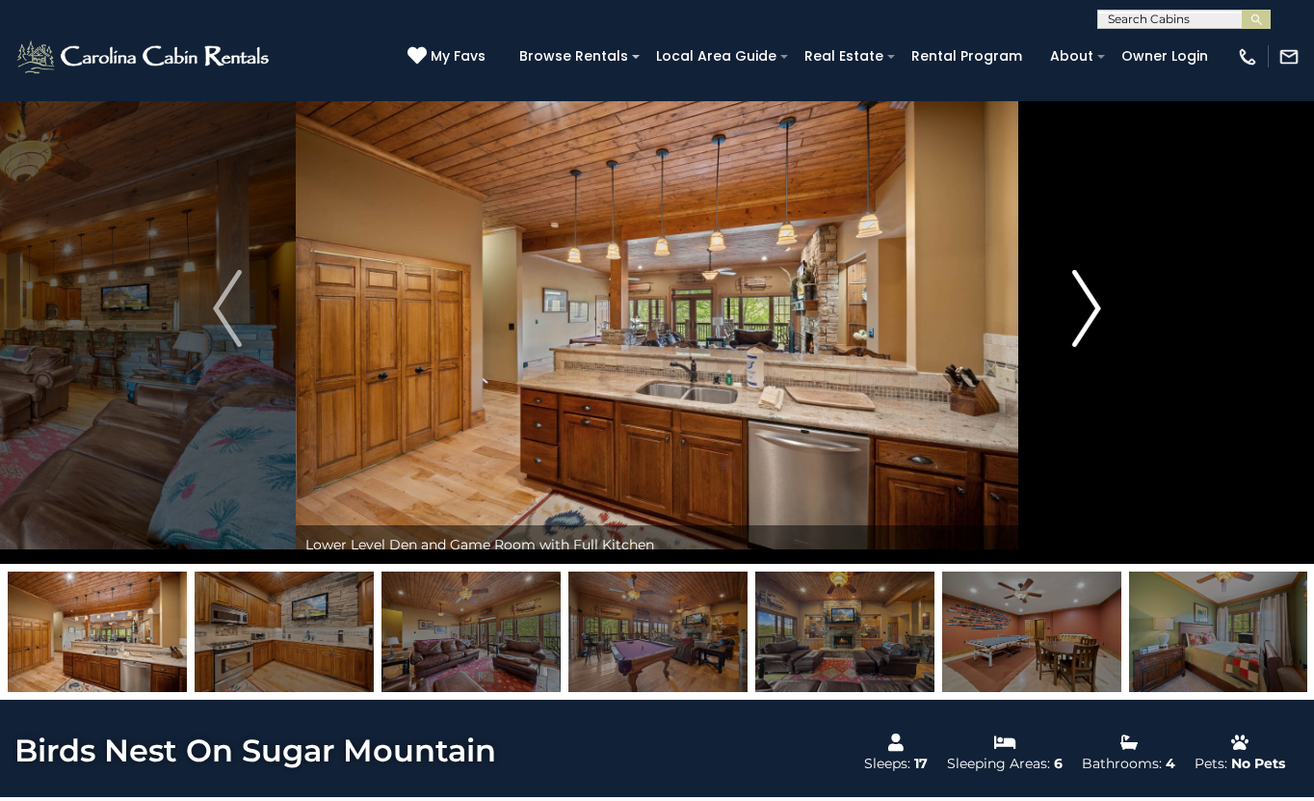
click at [1087, 309] on img "Next" at bounding box center [1086, 308] width 29 height 77
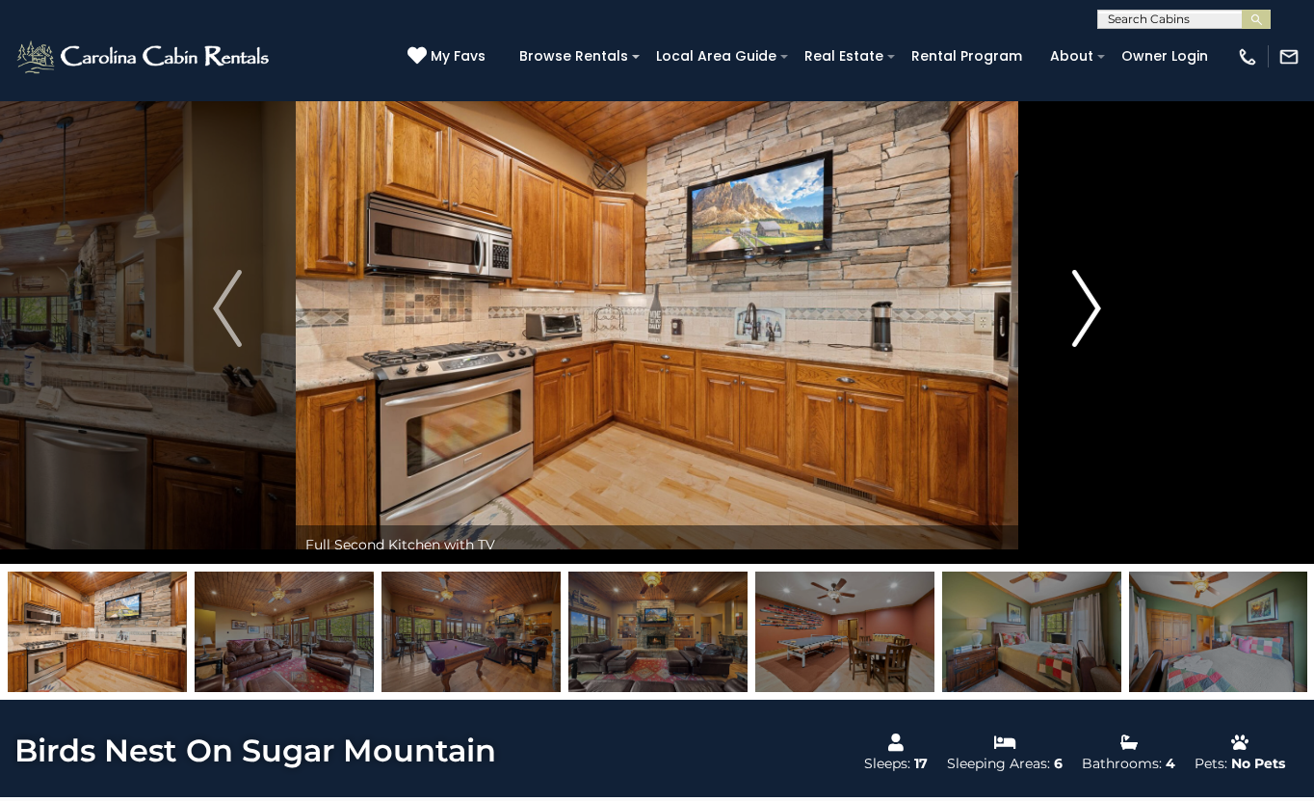
click at [1087, 309] on img "Next" at bounding box center [1086, 308] width 29 height 77
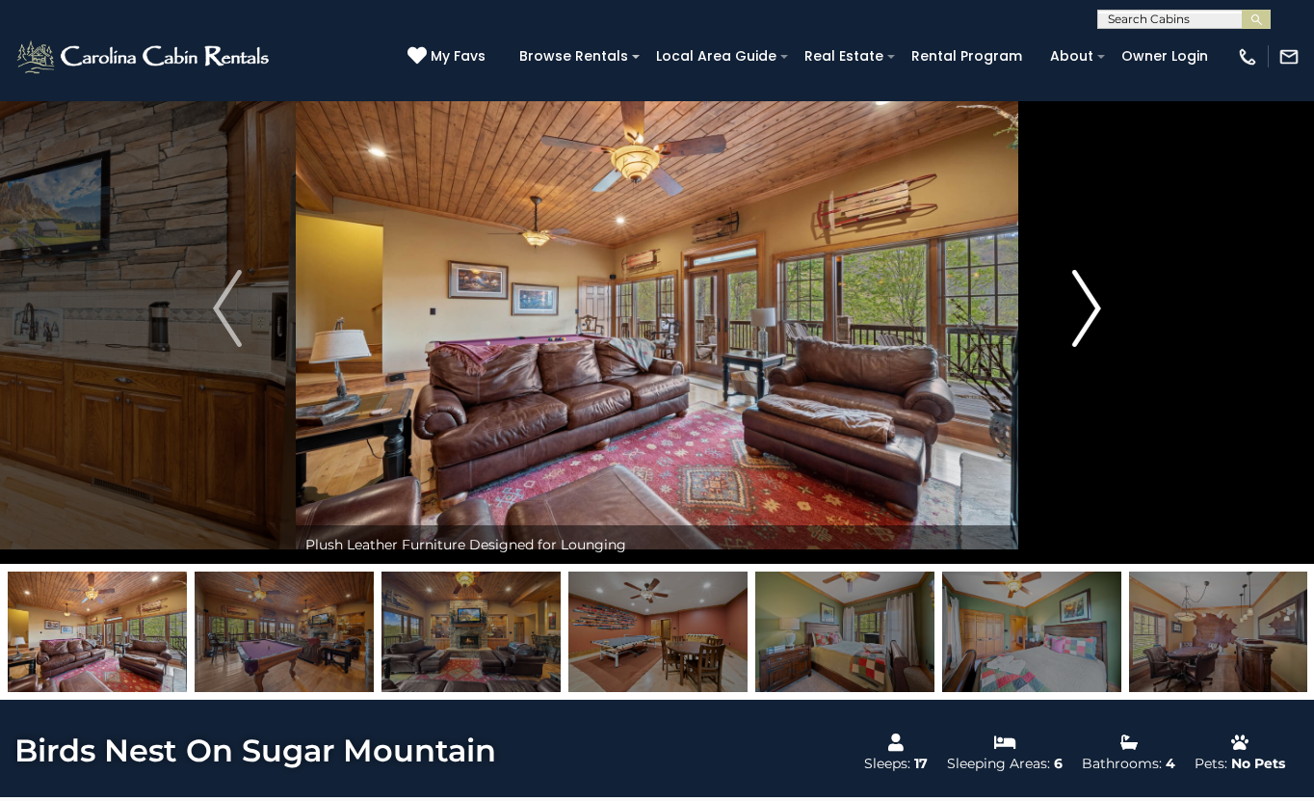
click at [1087, 309] on img "Next" at bounding box center [1086, 308] width 29 height 77
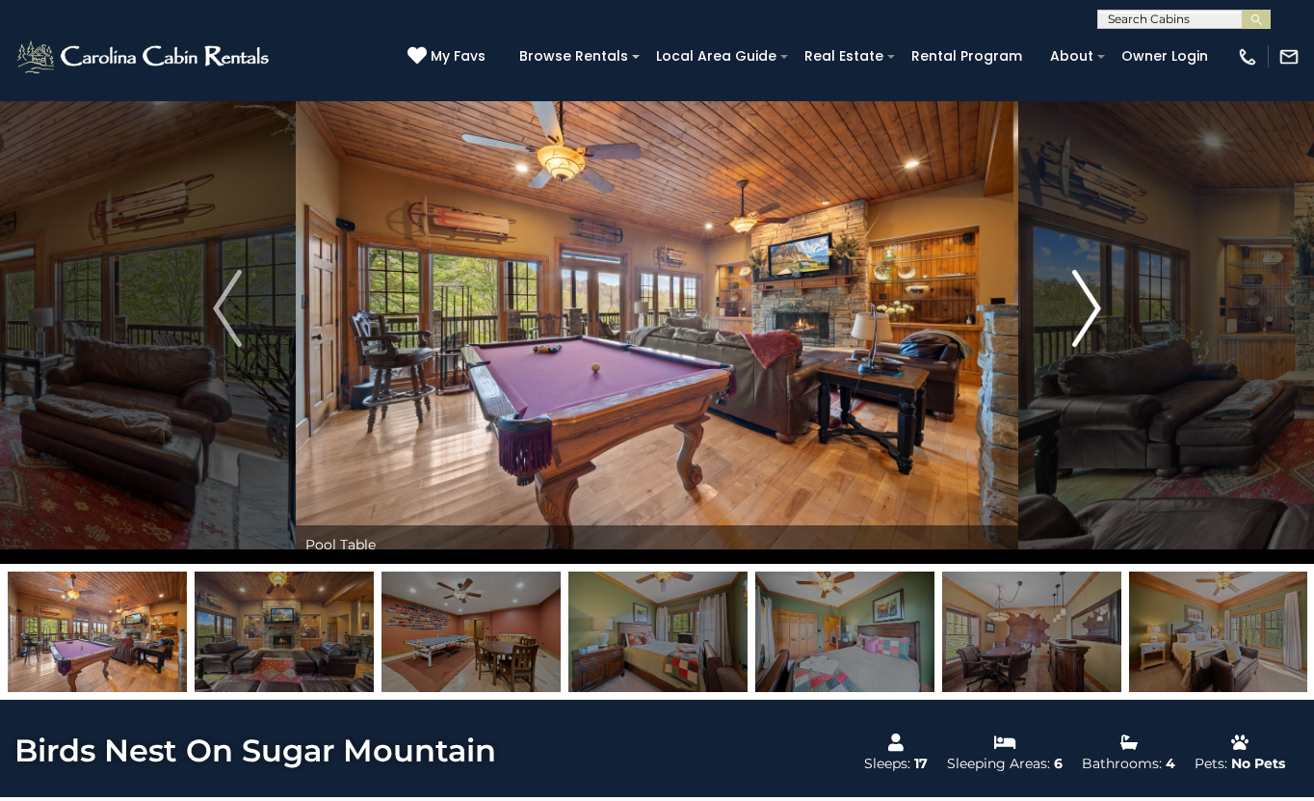
click at [1087, 309] on img "Next" at bounding box center [1086, 308] width 29 height 77
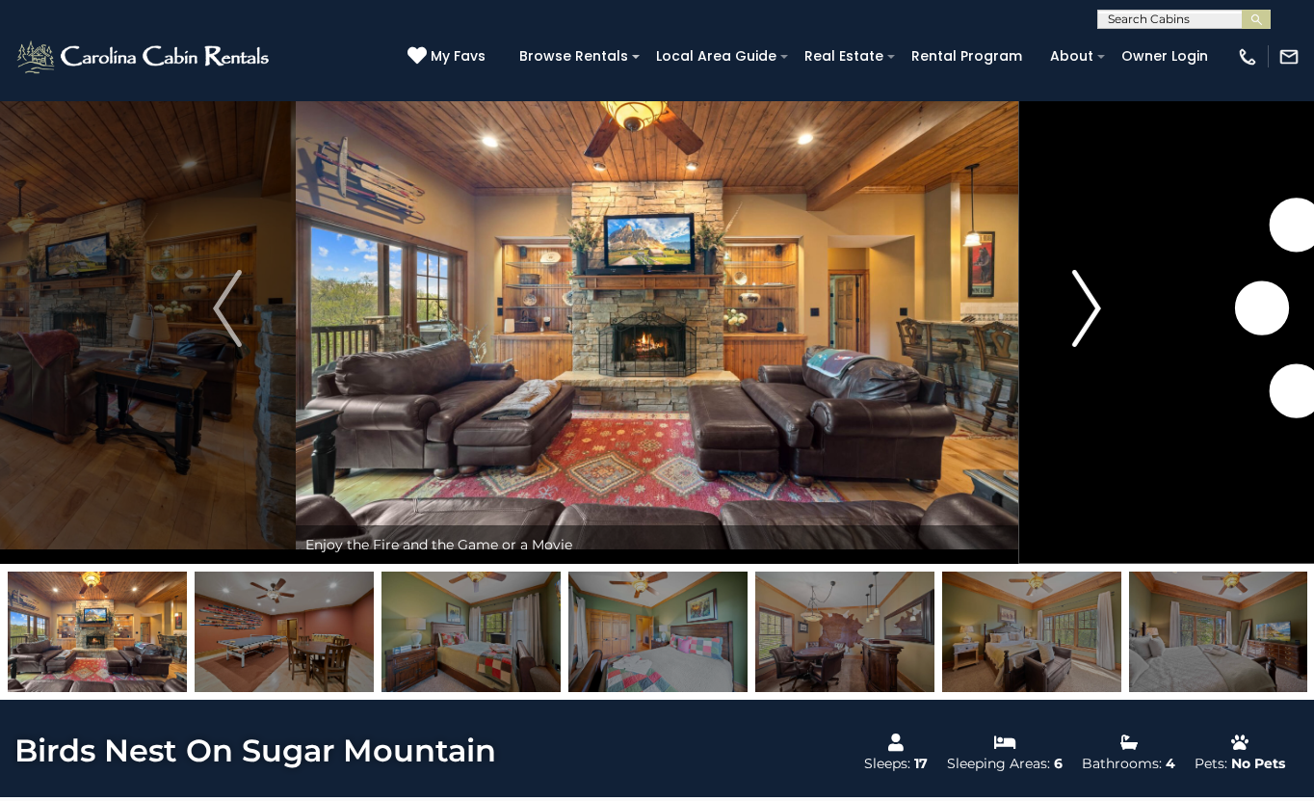
click at [1087, 309] on img "Next" at bounding box center [1086, 308] width 29 height 77
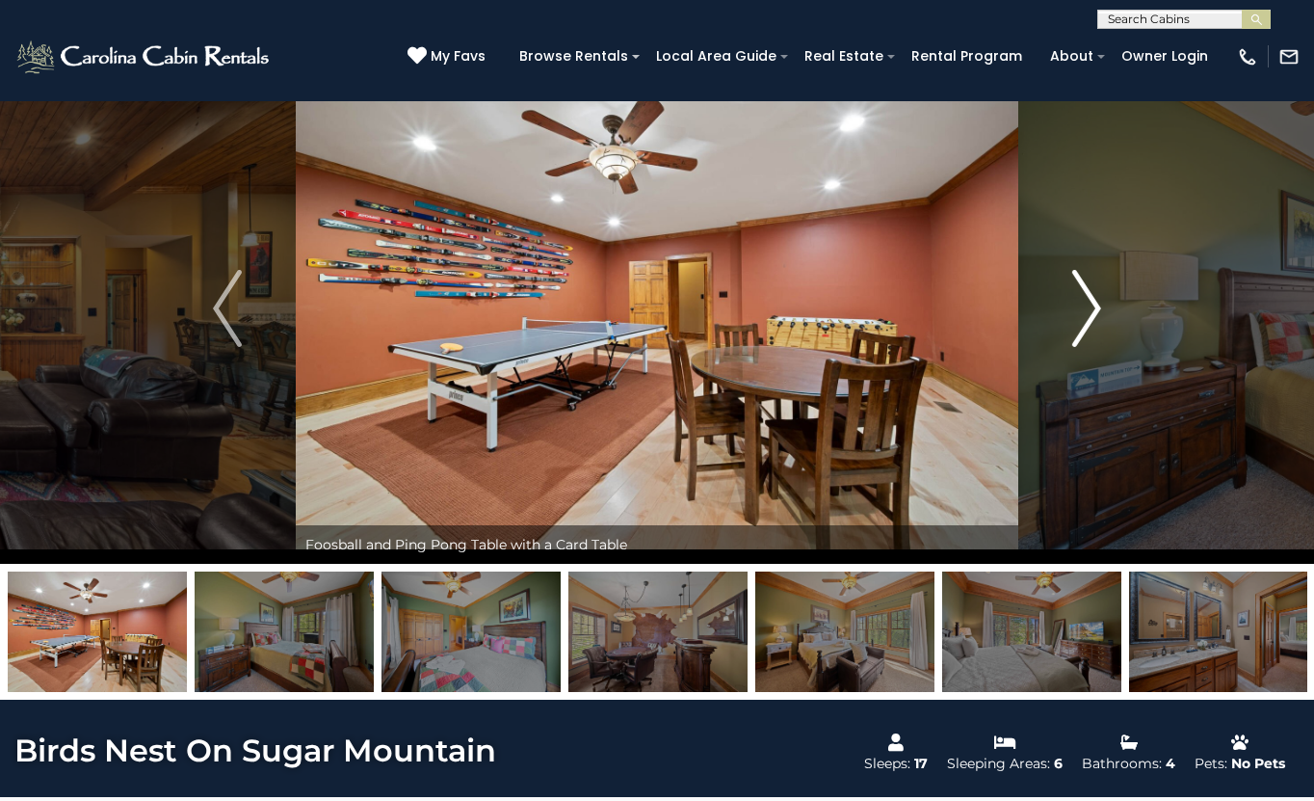
click at [1087, 309] on img "Next" at bounding box center [1086, 308] width 29 height 77
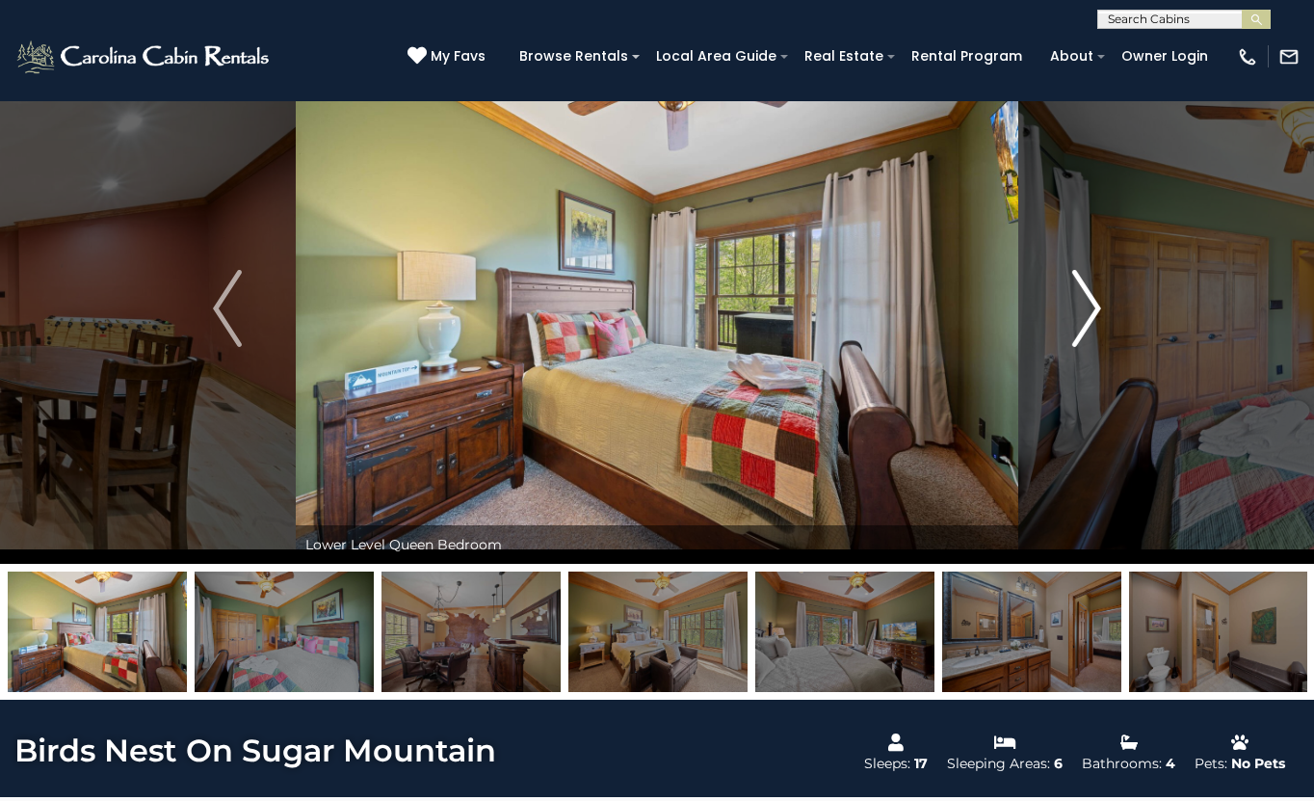
click at [1087, 309] on img "Next" at bounding box center [1086, 308] width 29 height 77
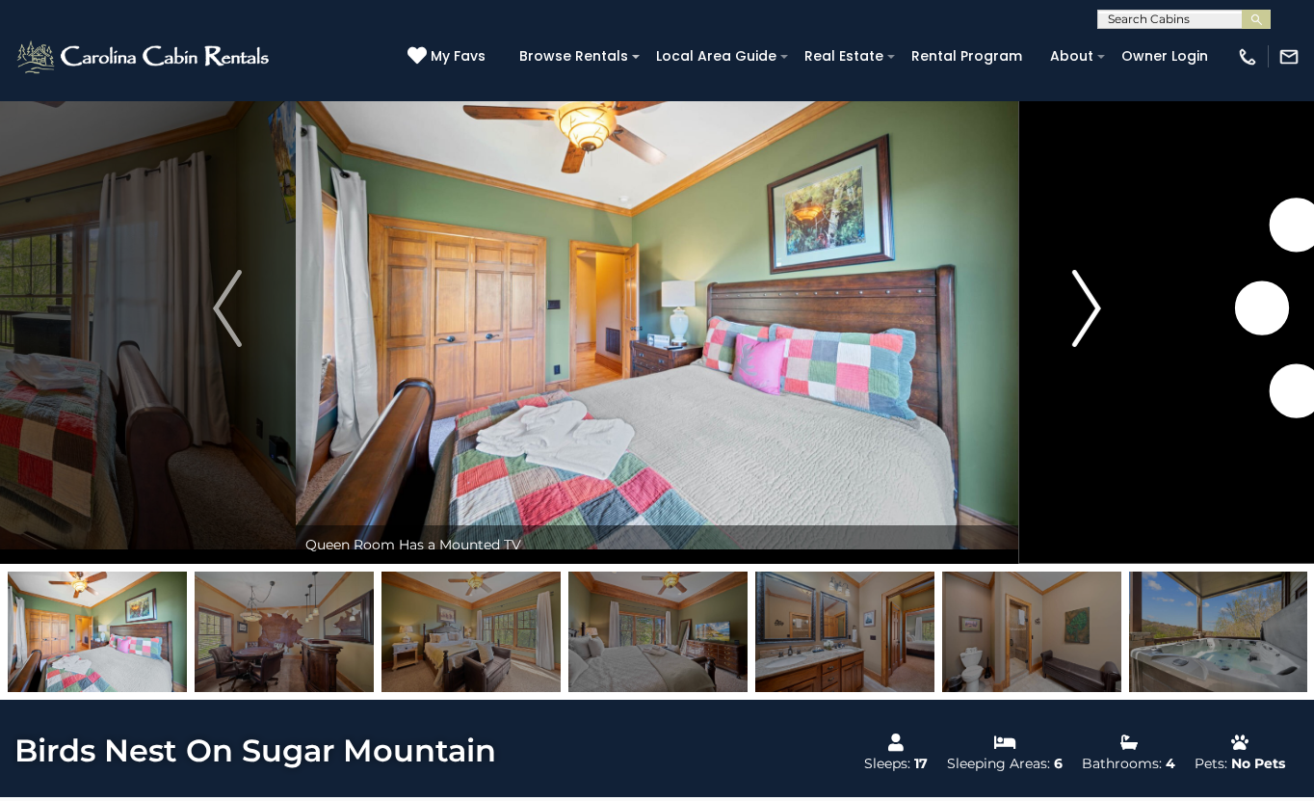
click at [1087, 309] on img "Next" at bounding box center [1086, 308] width 29 height 77
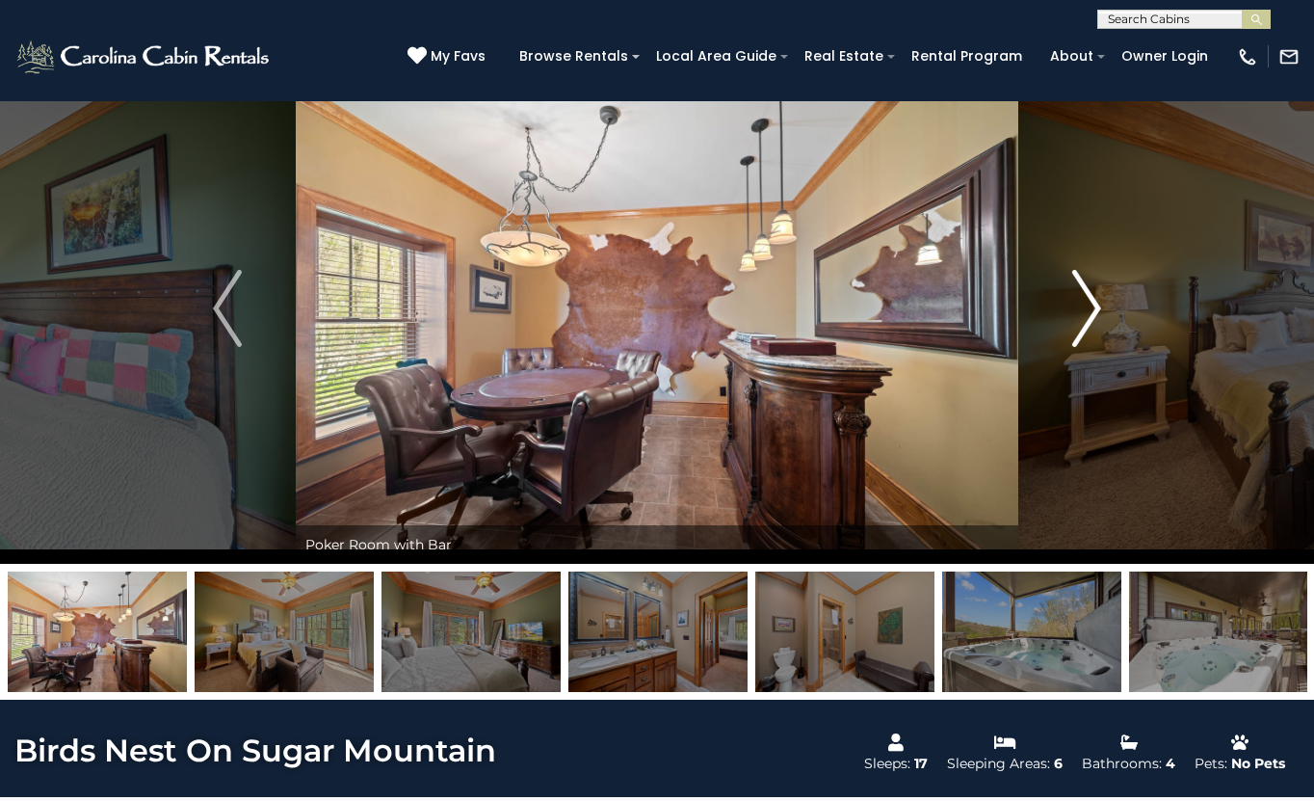
click at [1087, 309] on img "Next" at bounding box center [1086, 308] width 29 height 77
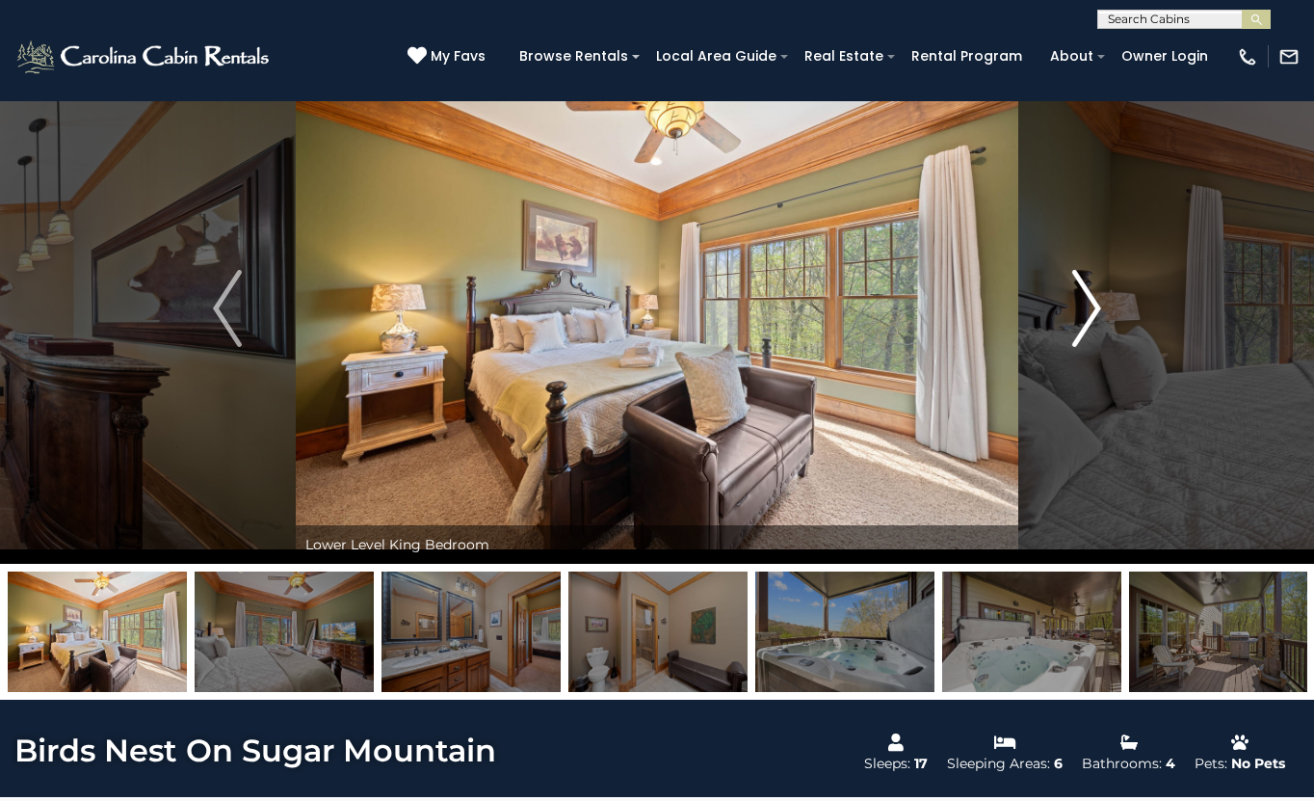
click at [1087, 309] on img "Next" at bounding box center [1086, 308] width 29 height 77
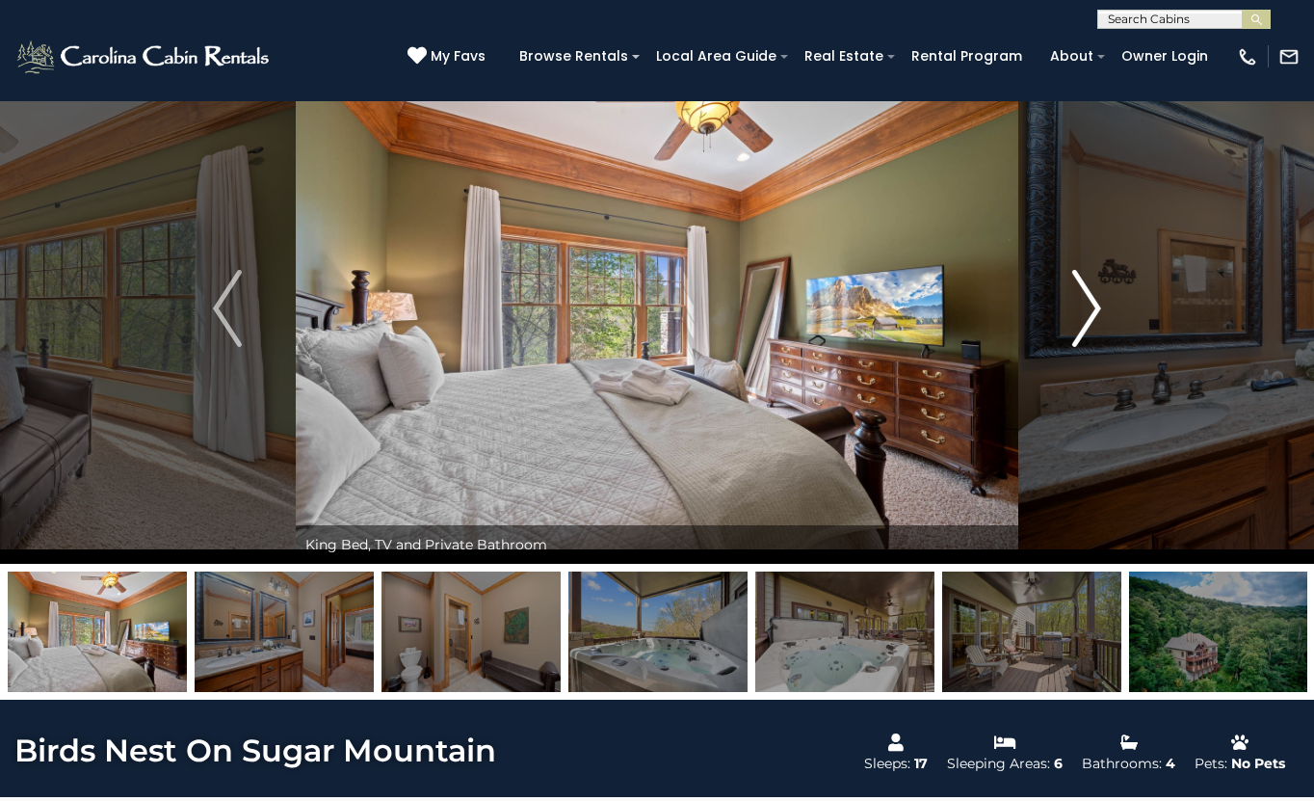
click at [1087, 309] on img "Next" at bounding box center [1086, 308] width 29 height 77
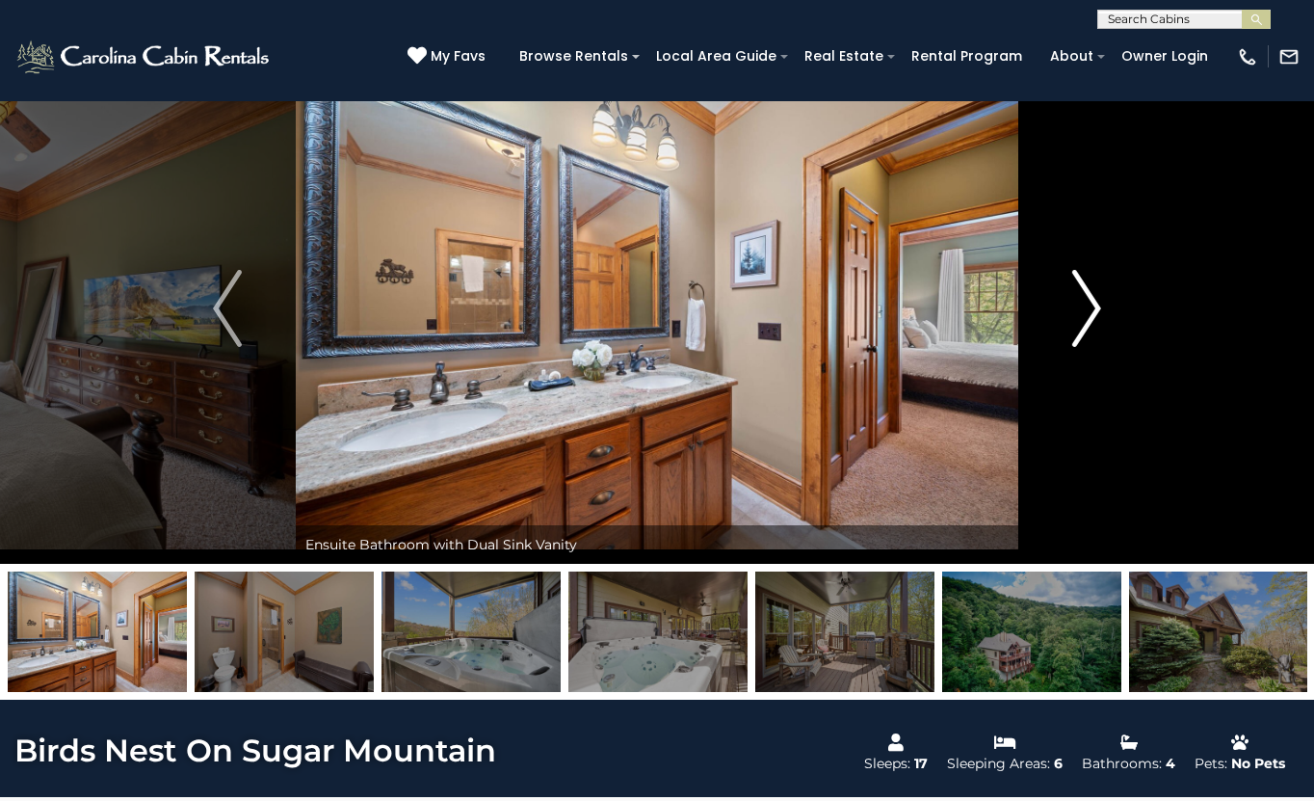
click at [1087, 309] on img "Next" at bounding box center [1086, 308] width 29 height 77
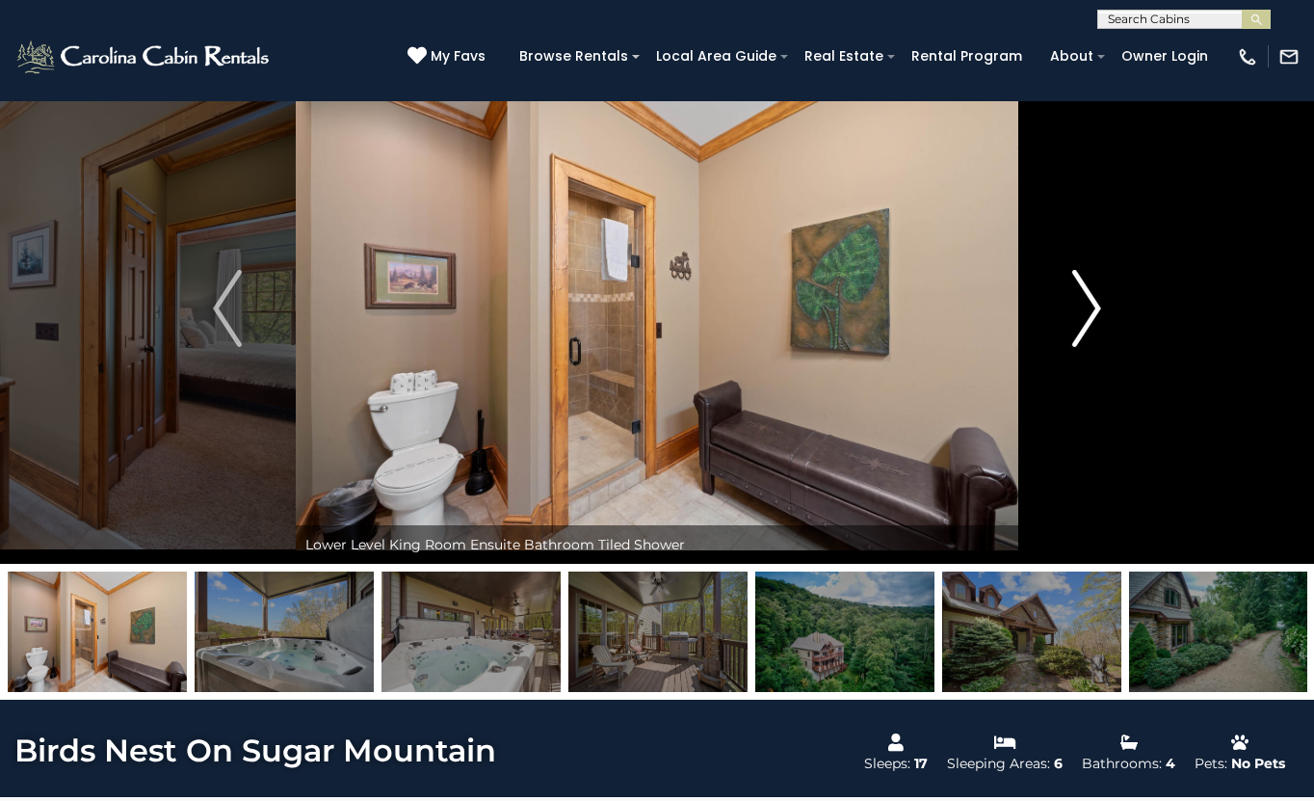
click at [1087, 309] on img "Next" at bounding box center [1086, 308] width 29 height 77
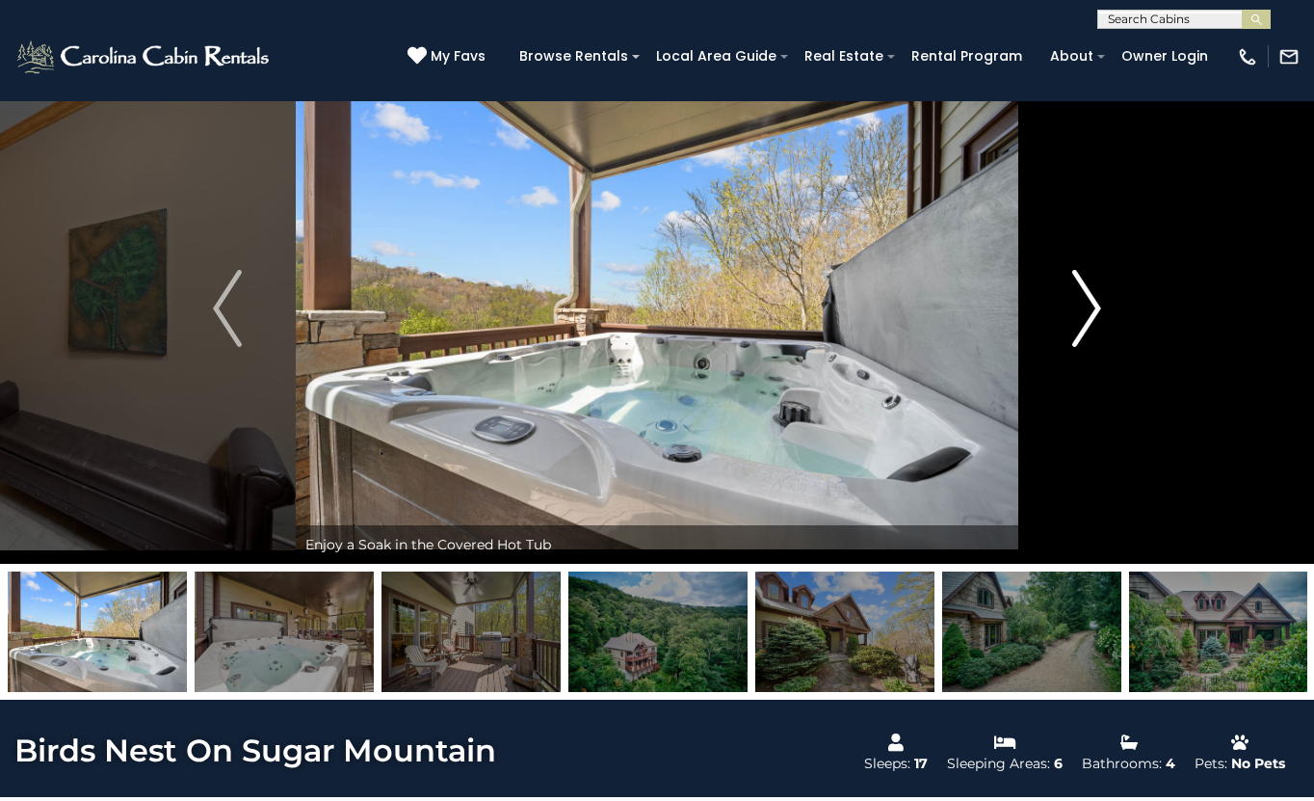
click at [1087, 309] on img "Next" at bounding box center [1086, 308] width 29 height 77
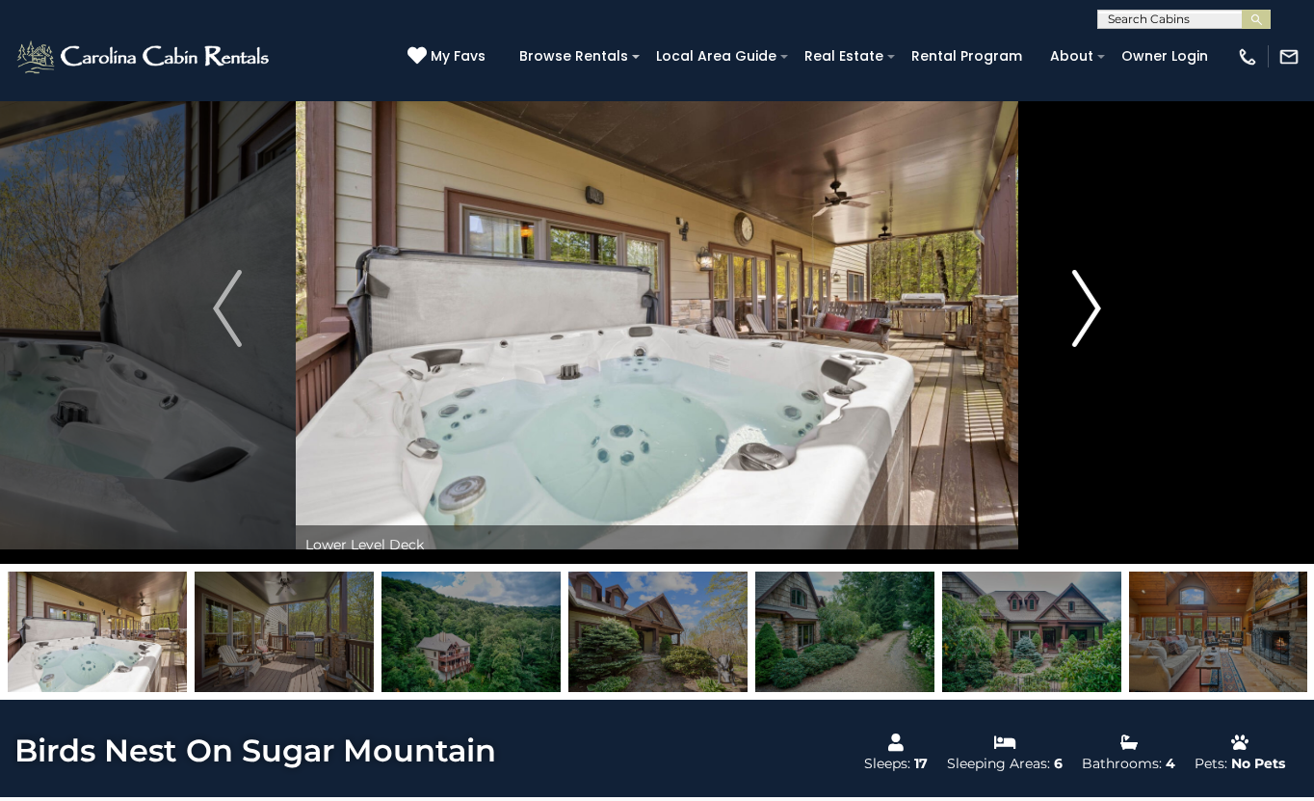
click at [1087, 309] on img "Next" at bounding box center [1086, 308] width 29 height 77
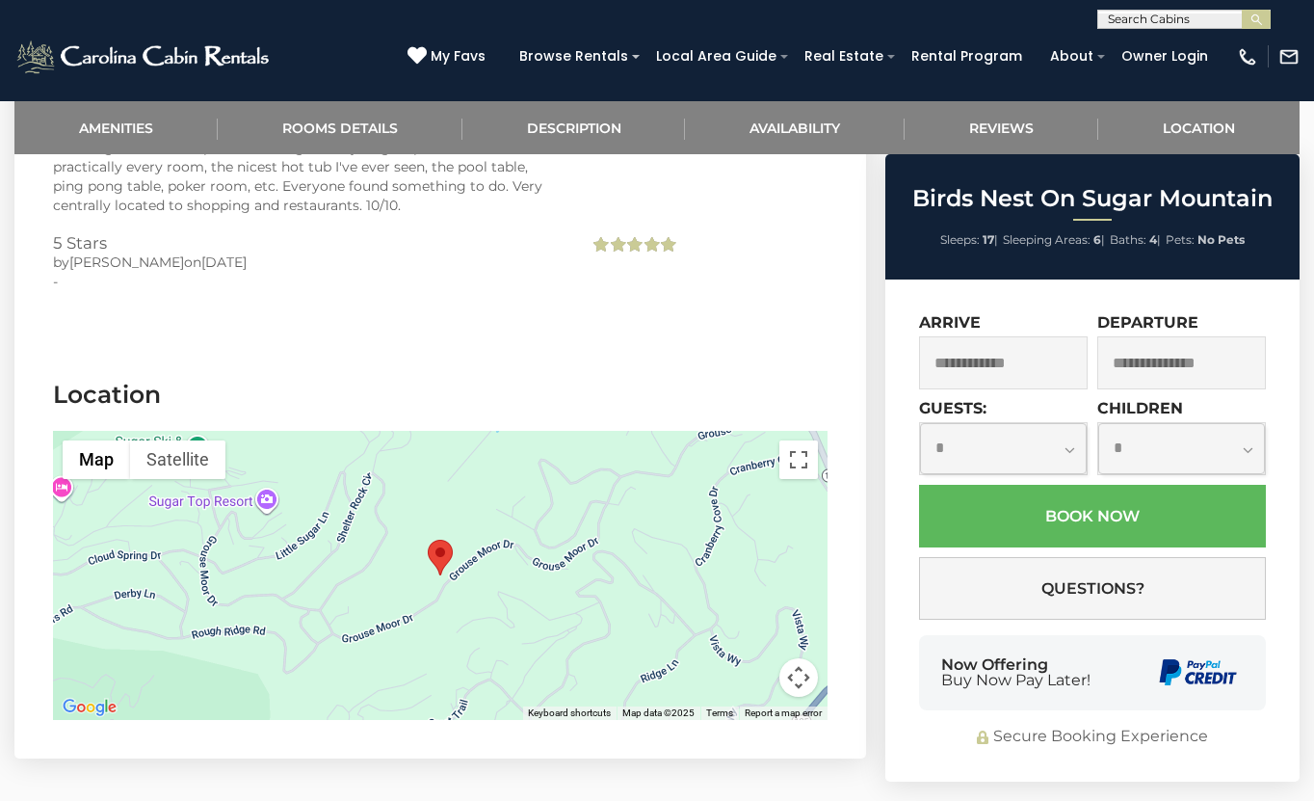
scroll to position [4484, 0]
